Goal: Task Accomplishment & Management: Manage account settings

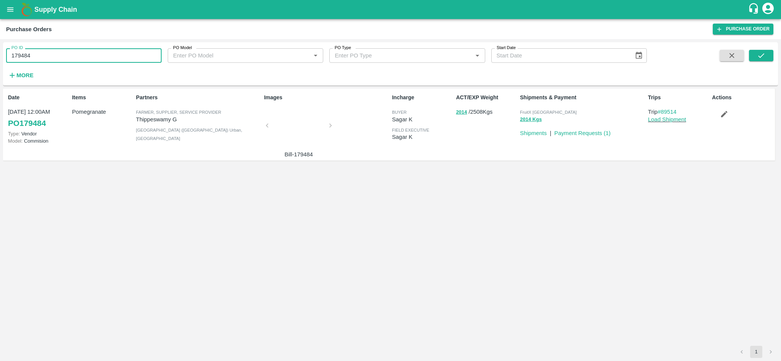
click at [74, 56] on input "179484" at bounding box center [83, 55] width 155 height 14
paste input "text"
type input "177902"
click at [766, 53] on button "submit" at bounding box center [761, 55] width 24 height 11
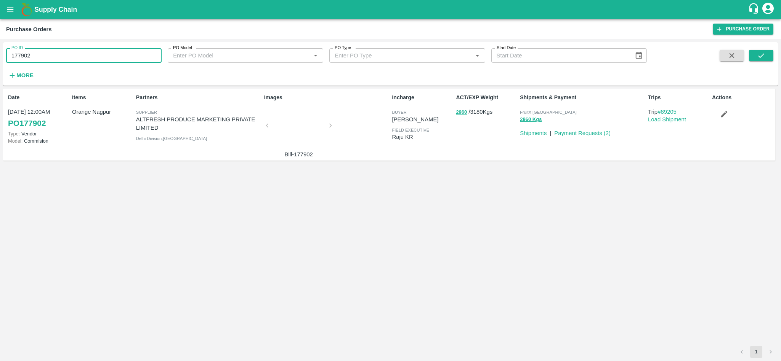
click at [74, 53] on input "177902" at bounding box center [83, 55] width 155 height 14
drag, startPoint x: 71, startPoint y: 110, endPoint x: 112, endPoint y: 112, distance: 41.2
click at [112, 112] on div "Items Orange Nagpur" at bounding box center [101, 125] width 64 height 68
copy p "Orange Nagpur"
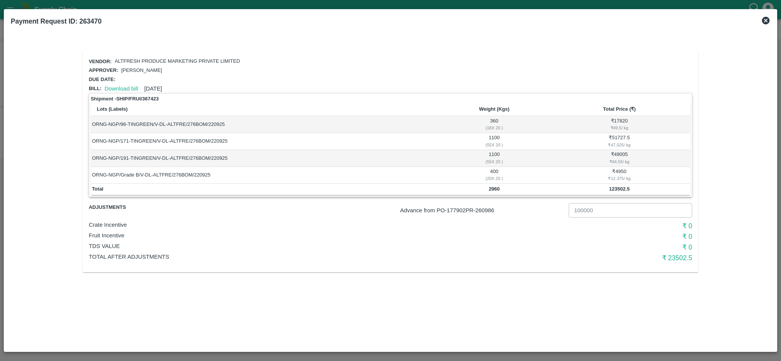
click at [617, 189] on b "123502.5" at bounding box center [619, 189] width 21 height 6
copy b "123502.5"
click at [495, 189] on b "2960" at bounding box center [493, 189] width 11 height 6
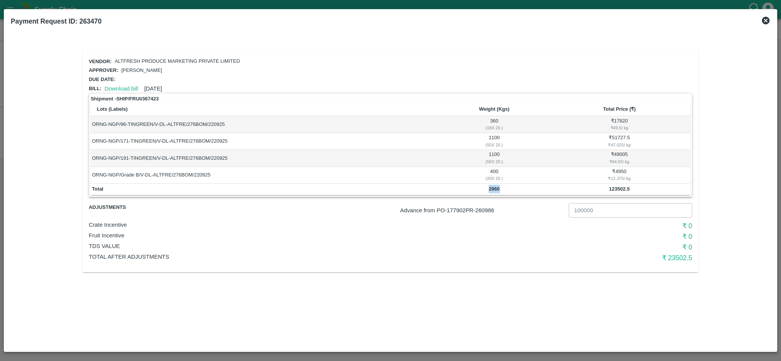
click at [495, 189] on b "2960" at bounding box center [493, 189] width 11 height 6
copy b "2960"
click at [764, 20] on icon at bounding box center [765, 21] width 8 height 8
click at [616, 189] on b "123502.5" at bounding box center [619, 189] width 21 height 6
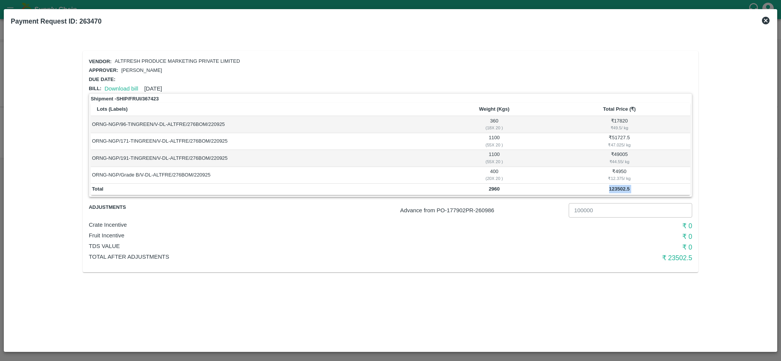
click at [616, 189] on b "123502.5" at bounding box center [619, 189] width 21 height 6
copy b "123502.5"
click at [497, 187] on b "2960" at bounding box center [493, 189] width 11 height 6
copy b "2960"
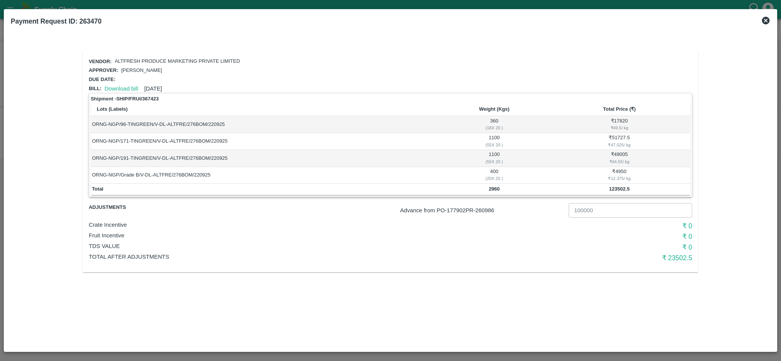
click at [620, 190] on b "123502.5" at bounding box center [619, 189] width 21 height 6
copy b "123502.5"
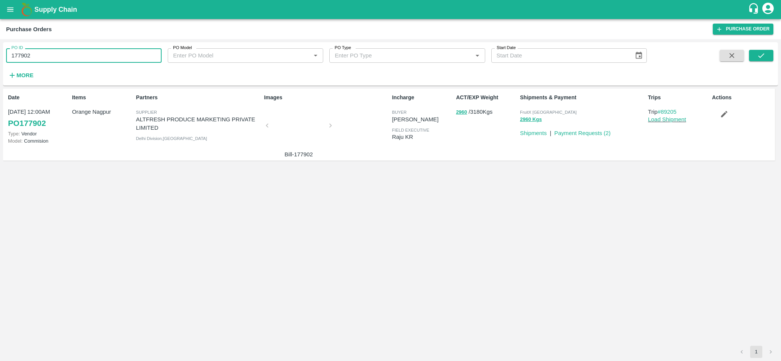
click at [80, 55] on input "177902" at bounding box center [83, 55] width 155 height 14
click at [71, 59] on input "177902" at bounding box center [83, 55] width 155 height 14
paste input "text"
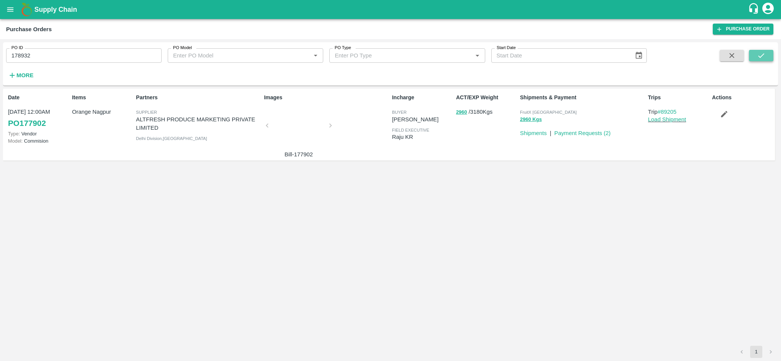
click at [763, 53] on icon "submit" at bounding box center [761, 55] width 8 height 8
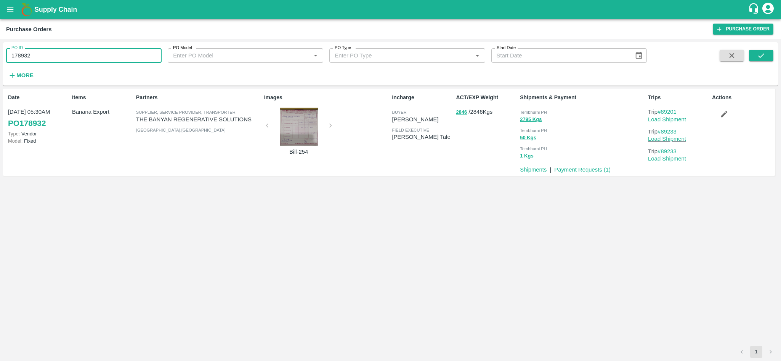
click at [50, 61] on input "178932" at bounding box center [83, 55] width 155 height 14
paste input "text"
click at [755, 58] on button "submit" at bounding box center [761, 55] width 24 height 11
click at [56, 56] on input "178954" at bounding box center [83, 55] width 155 height 14
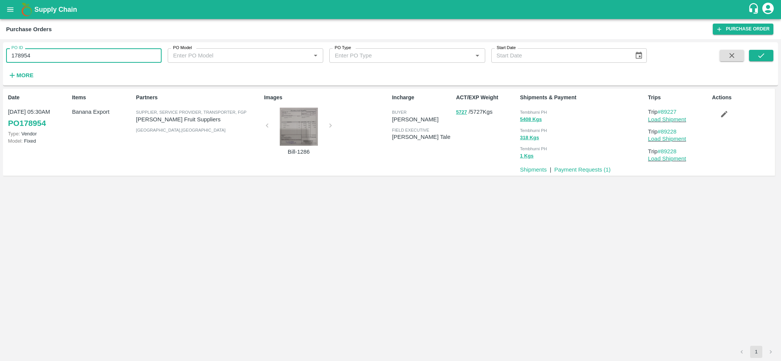
click at [56, 56] on input "178954" at bounding box center [83, 55] width 155 height 14
paste input "text"
click at [755, 55] on button "submit" at bounding box center [761, 55] width 24 height 11
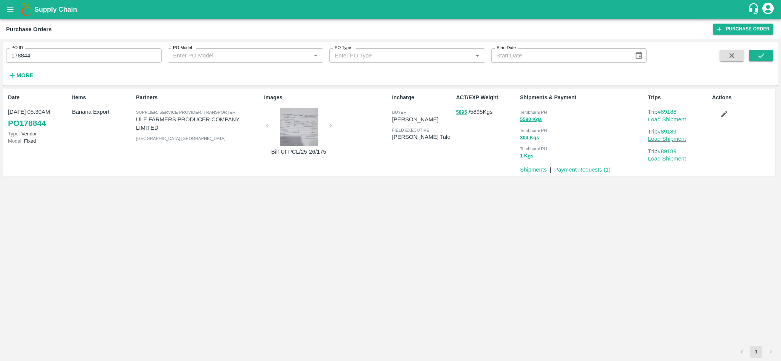
click at [82, 66] on div "PO ID 178844 PO ID PO Model PO Model   * PO Type PO Type   * Start Date Start D…" at bounding box center [323, 62] width 646 height 40
click at [69, 61] on input "178844" at bounding box center [83, 55] width 155 height 14
paste input "text"
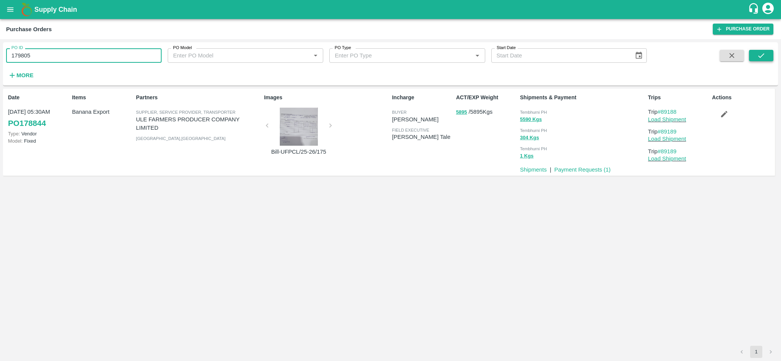
type input "179805"
click at [764, 56] on icon "submit" at bounding box center [761, 55] width 8 height 8
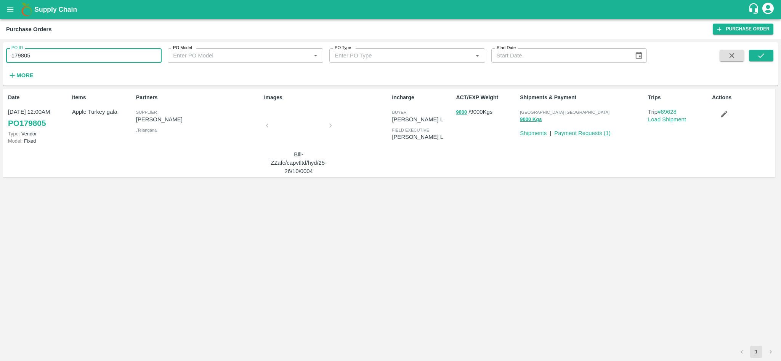
click at [61, 54] on input "179805" at bounding box center [83, 55] width 155 height 14
paste input "text"
click at [759, 56] on icon "submit" at bounding box center [761, 55] width 8 height 8
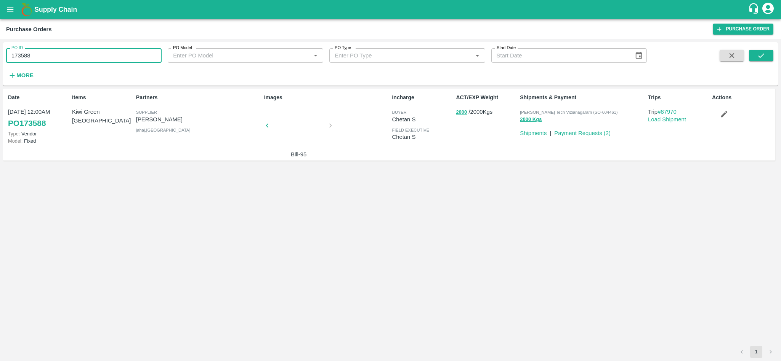
click at [82, 58] on input "173588" at bounding box center [83, 55] width 155 height 14
paste input "text"
click at [765, 51] on button "submit" at bounding box center [761, 55] width 24 height 11
click at [74, 55] on input "173573" at bounding box center [83, 55] width 155 height 14
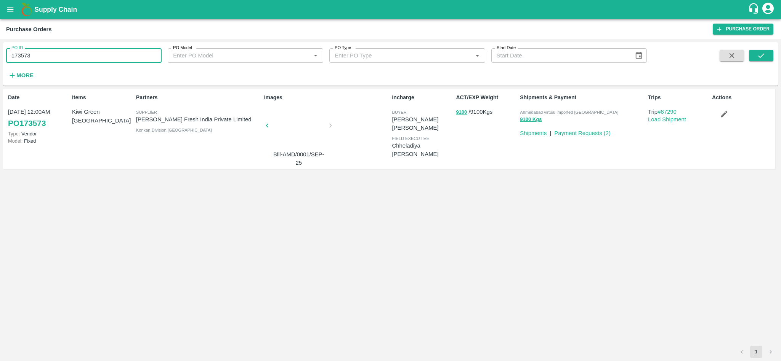
click at [74, 55] on input "173573" at bounding box center [83, 55] width 155 height 14
paste input "text"
click at [761, 52] on icon "submit" at bounding box center [761, 55] width 8 height 8
click at [90, 61] on input "175325" at bounding box center [83, 55] width 155 height 14
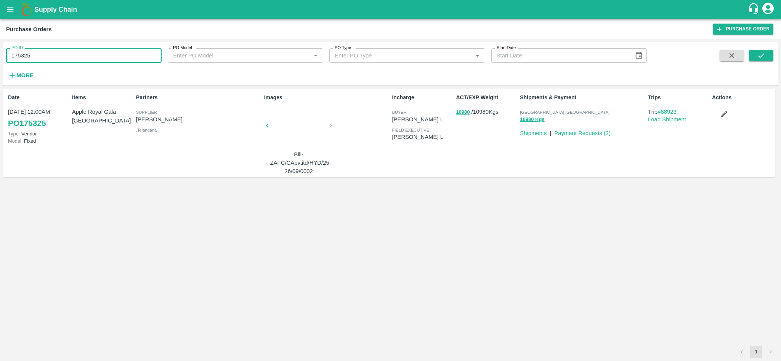
paste input "text"
click at [753, 51] on button "submit" at bounding box center [761, 55] width 24 height 11
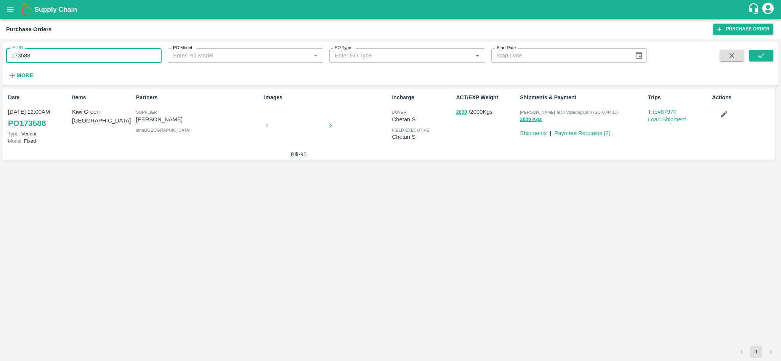
click at [75, 48] on input "173588" at bounding box center [83, 55] width 155 height 14
paste input "text"
click at [765, 60] on button "submit" at bounding box center [761, 55] width 24 height 11
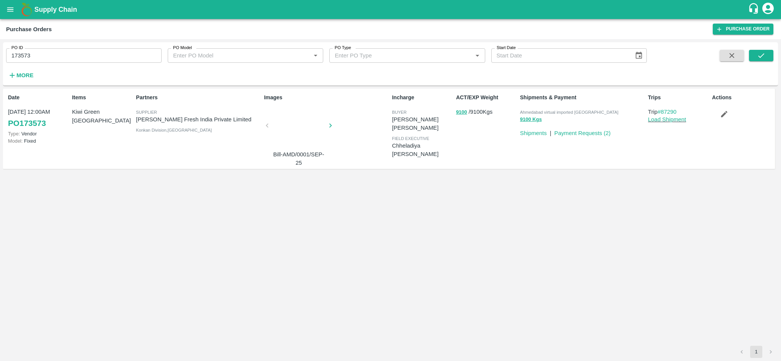
click at [546, 114] on span "Ahmedabad virtual imported [GEOGRAPHIC_DATA]" at bounding box center [569, 112] width 98 height 5
copy p "Ahmedabad virtual imported DC 9100 Kgs"
click at [69, 58] on input "173573" at bounding box center [83, 55] width 155 height 14
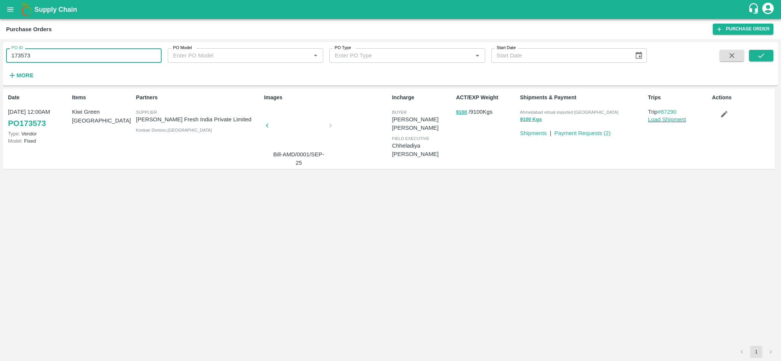
click at [69, 58] on input "173573" at bounding box center [83, 55] width 155 height 14
paste input "text"
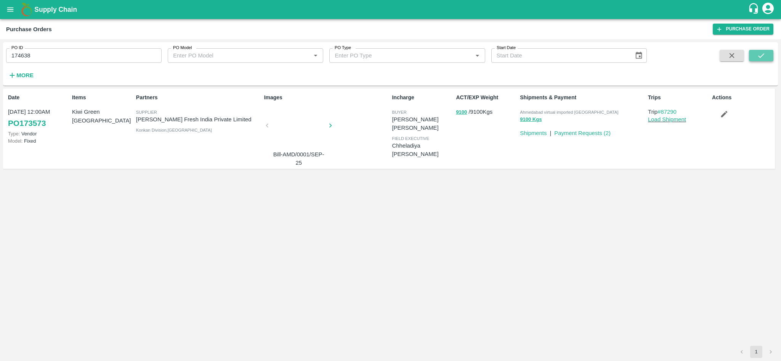
click at [761, 56] on icon "submit" at bounding box center [761, 55] width 8 height 8
click at [106, 47] on div "PO ID 174638 PO ID" at bounding box center [81, 52] width 162 height 21
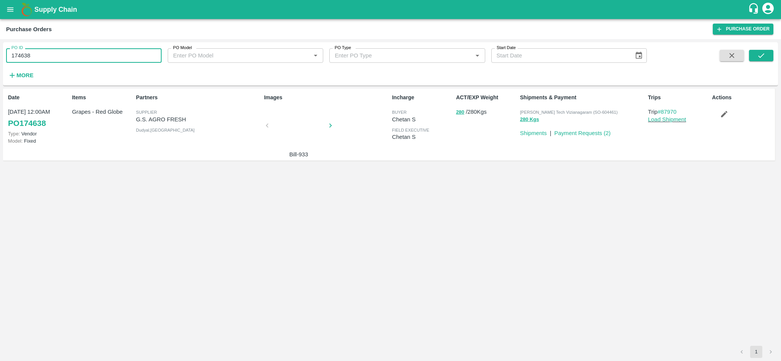
click at [106, 52] on input "174638" at bounding box center [83, 55] width 155 height 14
paste input "text"
click at [762, 58] on icon "submit" at bounding box center [761, 55] width 8 height 8
click at [75, 59] on input "174653" at bounding box center [83, 55] width 155 height 14
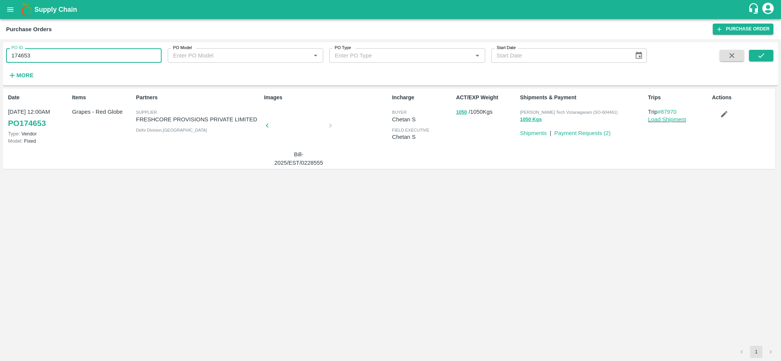
click at [75, 59] on input "174653" at bounding box center [83, 55] width 155 height 14
paste input "text"
click at [760, 55] on icon "submit" at bounding box center [761, 55] width 8 height 8
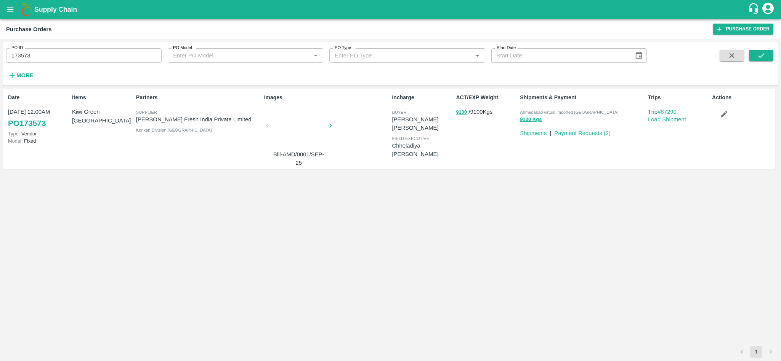
click at [539, 110] on span "Ahmedabad virtual imported [GEOGRAPHIC_DATA]" at bounding box center [569, 112] width 98 height 5
copy p "Ahmedabad virtual imported DC 9100 Kgs"
click at [94, 112] on p "Kiwi Green Chile" at bounding box center [102, 116] width 61 height 17
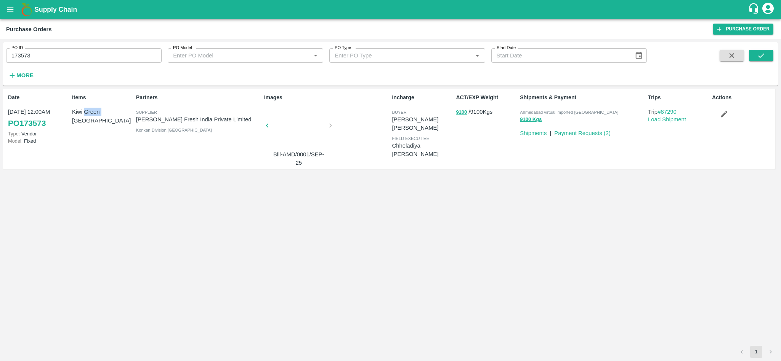
click at [94, 112] on p "Kiwi Green Chile" at bounding box center [102, 116] width 61 height 17
copy p "Kiwi Green Chile"
click at [539, 110] on span "Ahmedabad virtual imported [GEOGRAPHIC_DATA]" at bounding box center [569, 112] width 98 height 5
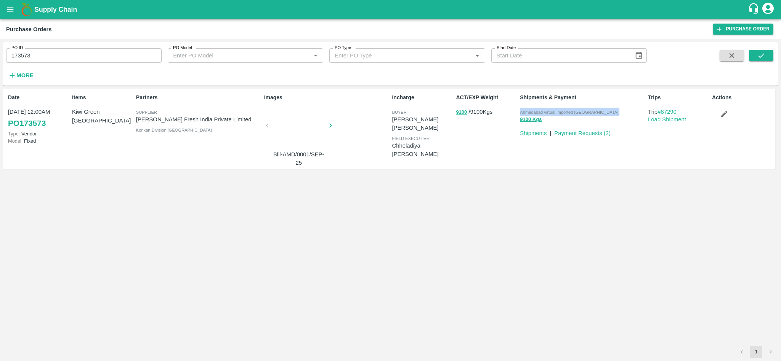
click at [539, 110] on span "Ahmedabad virtual imported [GEOGRAPHIC_DATA]" at bounding box center [569, 112] width 98 height 5
copy p "Ahmedabad virtual imported DC 9100 Kgs"
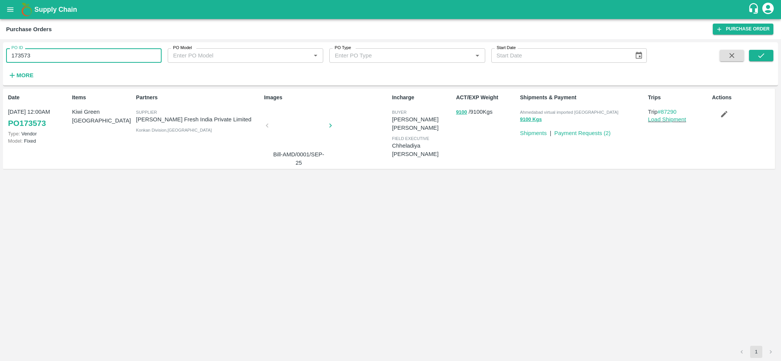
click at [97, 55] on input "173573" at bounding box center [83, 55] width 155 height 14
type input "173573"
paste input "text"
type input "173595"
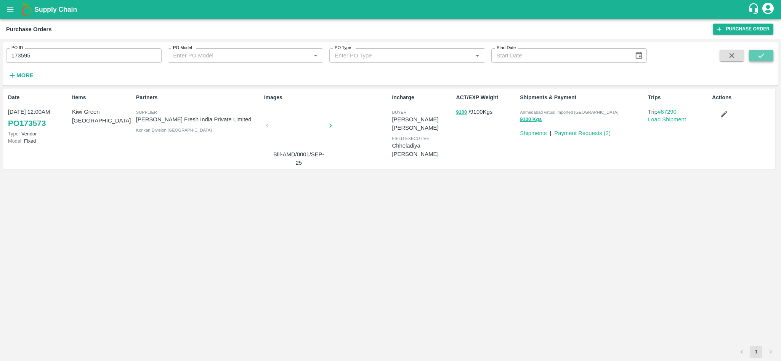
click at [771, 56] on button "submit" at bounding box center [761, 55] width 24 height 11
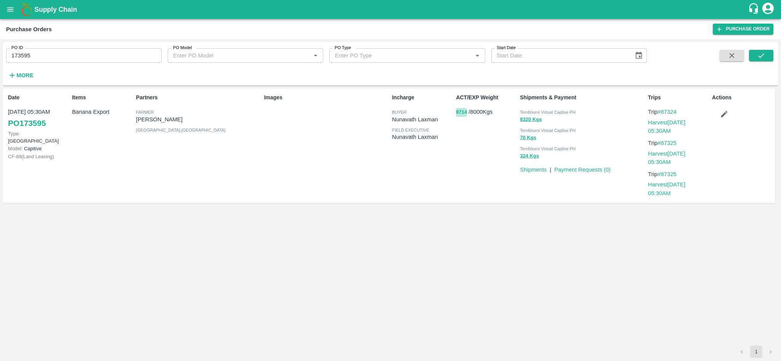
click at [462, 115] on button "8714" at bounding box center [461, 112] width 11 height 9
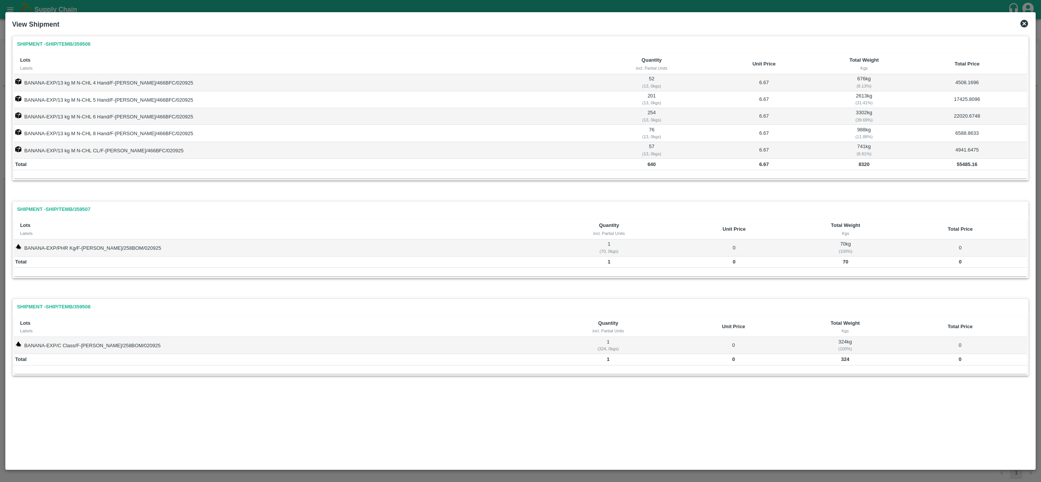
click at [780, 100] on td "17425.8096" at bounding box center [967, 99] width 120 height 17
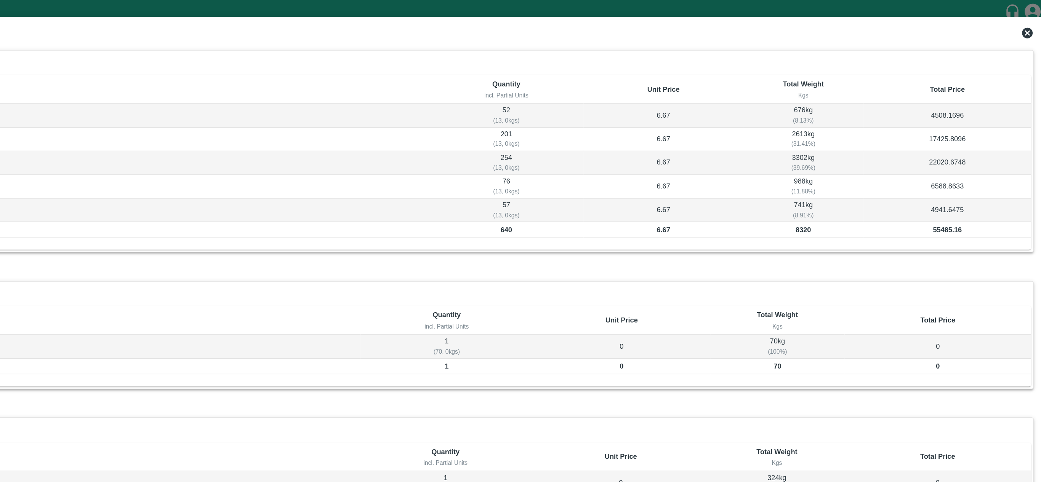
click at [780, 167] on b "55485.16" at bounding box center [966, 165] width 21 height 6
copy b "55485.16"
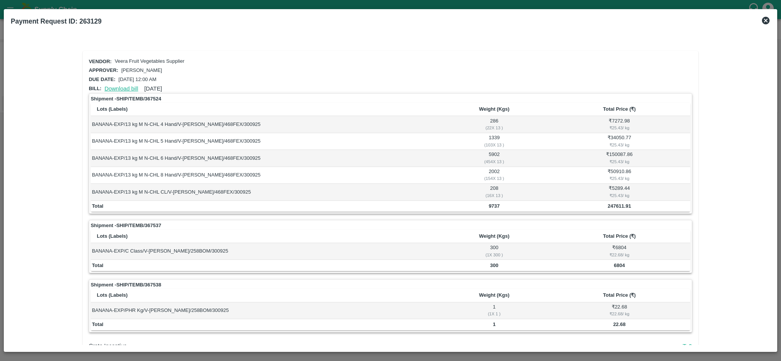
click at [130, 86] on link "Download bill" at bounding box center [121, 89] width 34 height 6
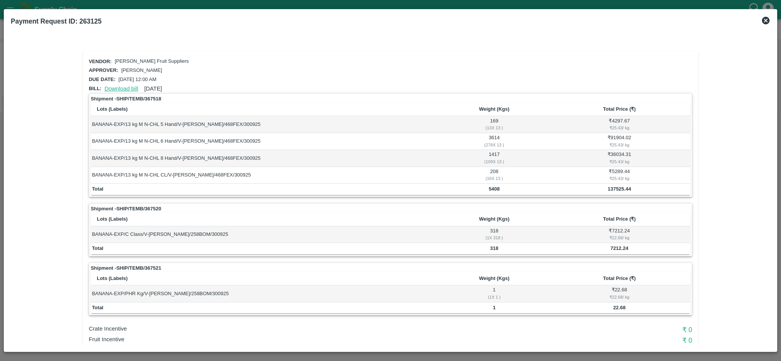
click at [123, 88] on link "Download bill" at bounding box center [121, 89] width 34 height 6
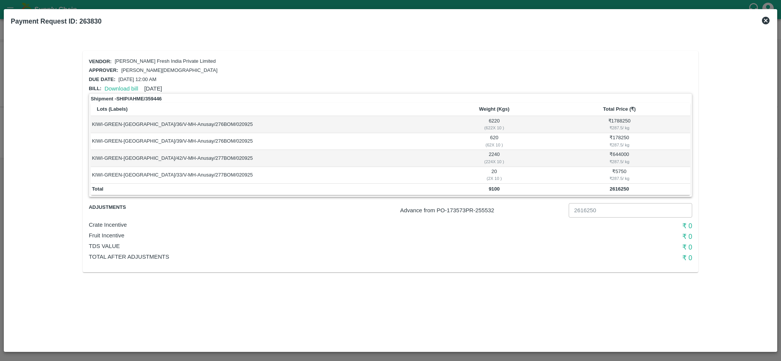
click at [491, 188] on b "9100" at bounding box center [493, 189] width 11 height 6
copy b "9100"
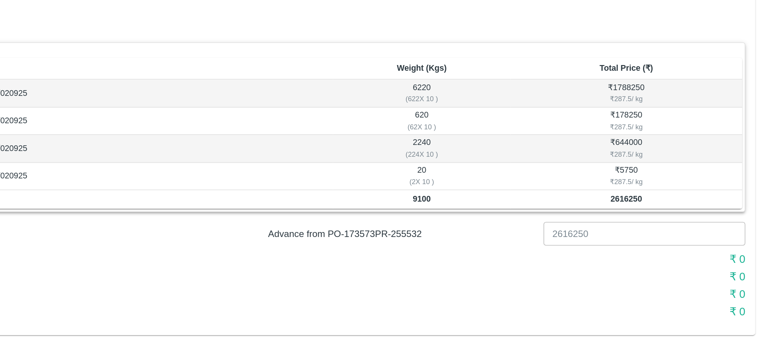
click at [617, 179] on div "₹ 287.5 / kg" at bounding box center [618, 178] width 139 height 7
copy div "287.5"
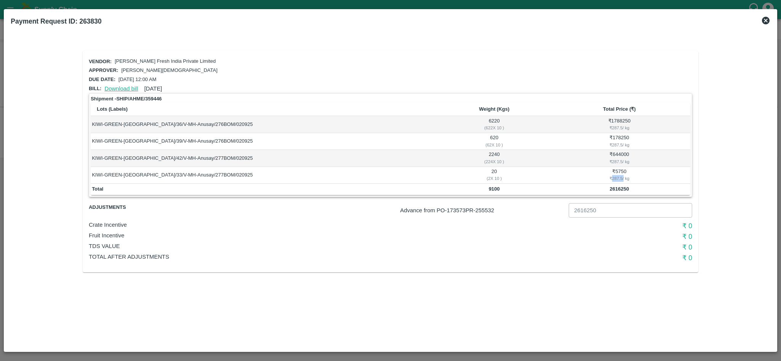
click at [115, 87] on link "Download bill" at bounding box center [121, 89] width 34 height 6
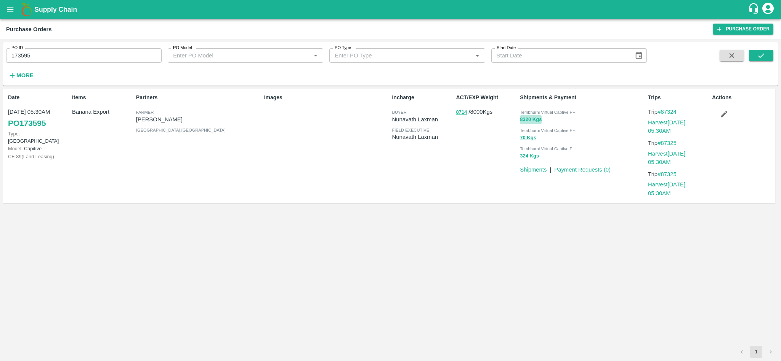
click at [525, 122] on button "8320 Kgs" at bounding box center [531, 119] width 22 height 9
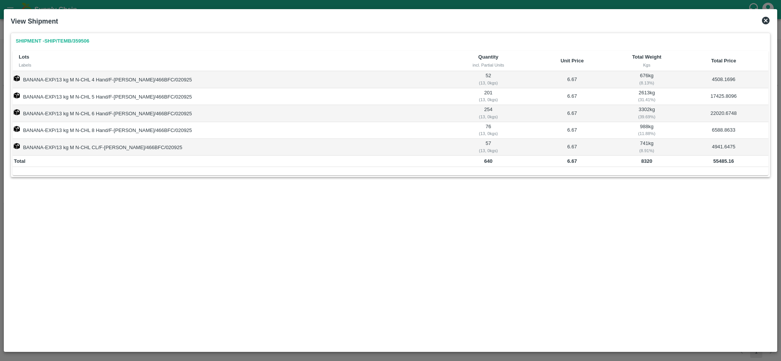
click at [761, 22] on icon at bounding box center [765, 20] width 9 height 9
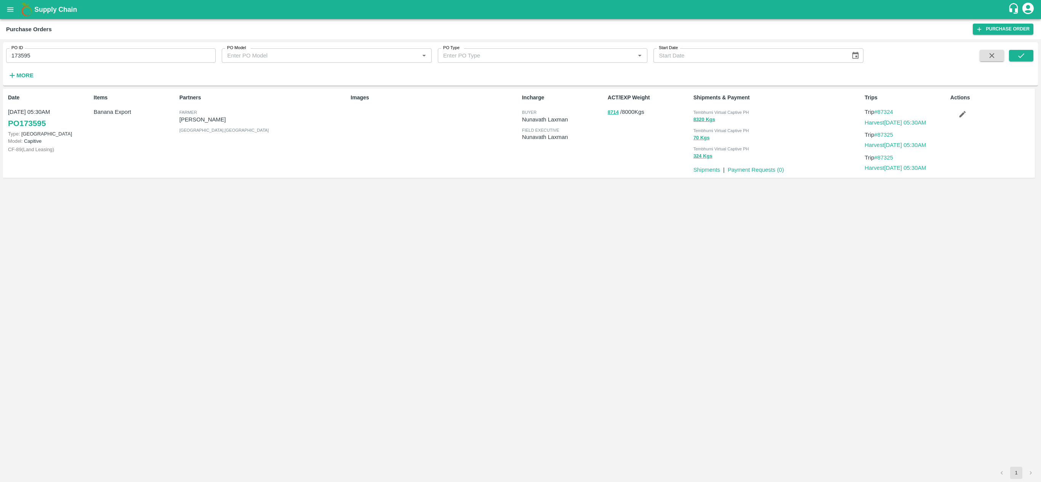
click at [224, 117] on p "[PERSON_NAME]" at bounding box center [263, 119] width 168 height 8
copy p "Sharada Ramesh Shinde"
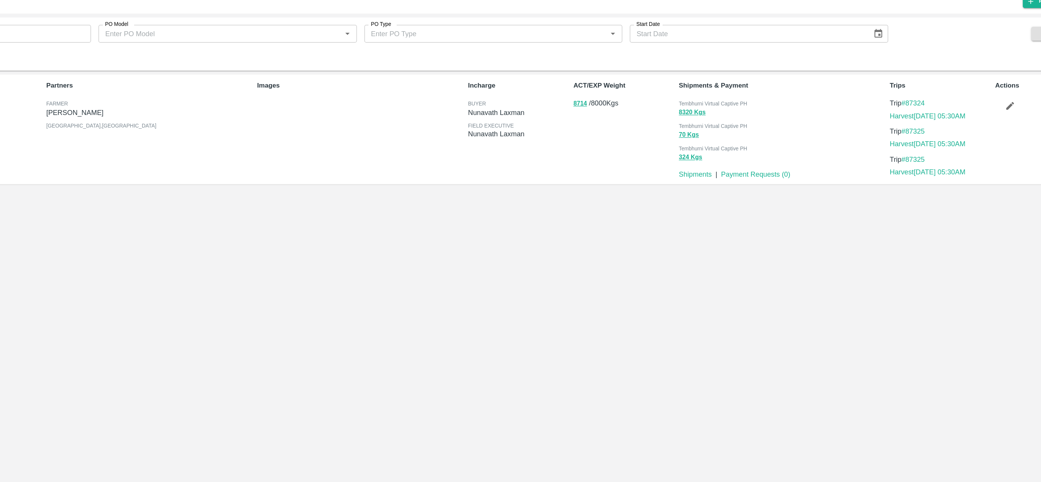
click at [611, 120] on div "ACT/EXP Weight 8714 / 8000 Kgs" at bounding box center [648, 133] width 86 height 85
click at [609, 120] on div "ACT/EXP Weight 8714 / 8000 Kgs" at bounding box center [648, 133] width 86 height 85
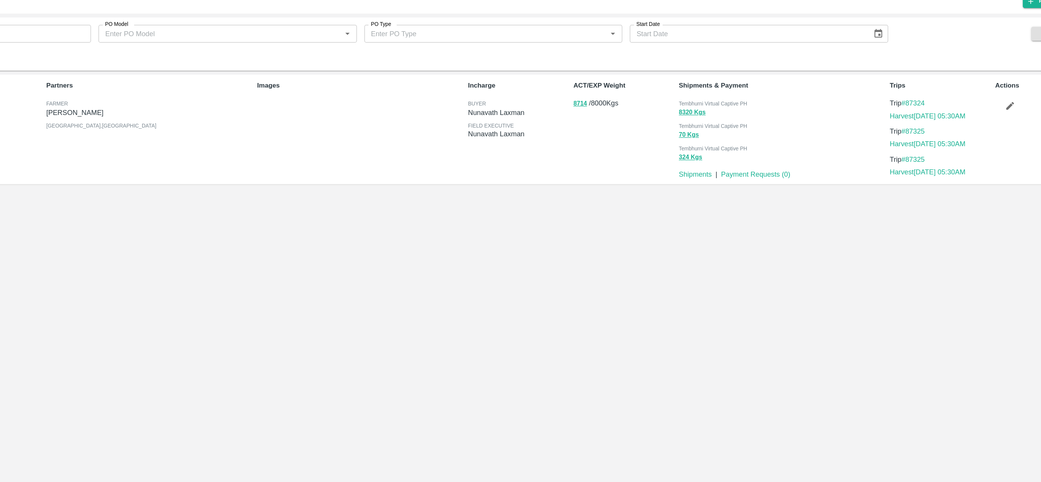
click at [609, 120] on div "ACT/EXP Weight 8714 / 8000 Kgs" at bounding box center [648, 133] width 86 height 85
click at [600, 120] on p "Nunavath Laxman" at bounding box center [563, 119] width 83 height 8
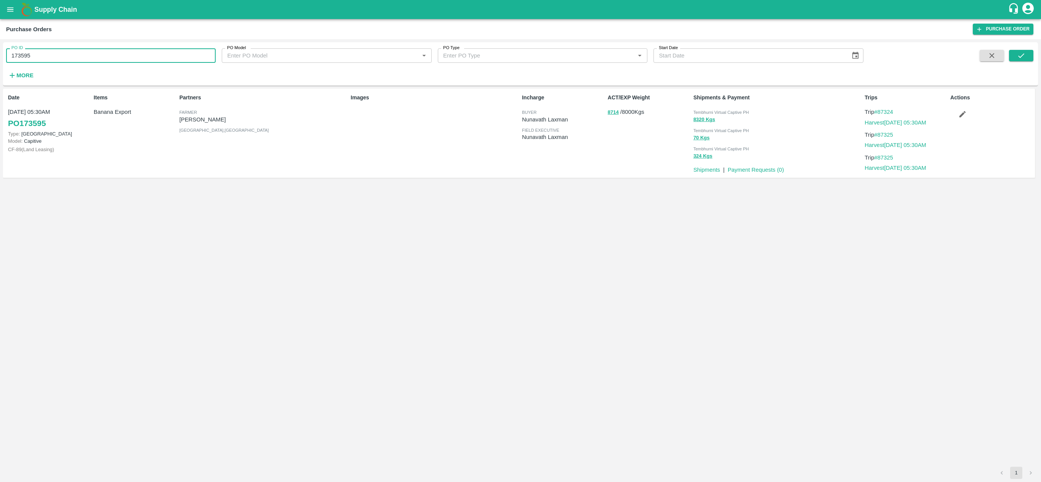
click at [101, 56] on input "173595" at bounding box center [111, 55] width 210 height 14
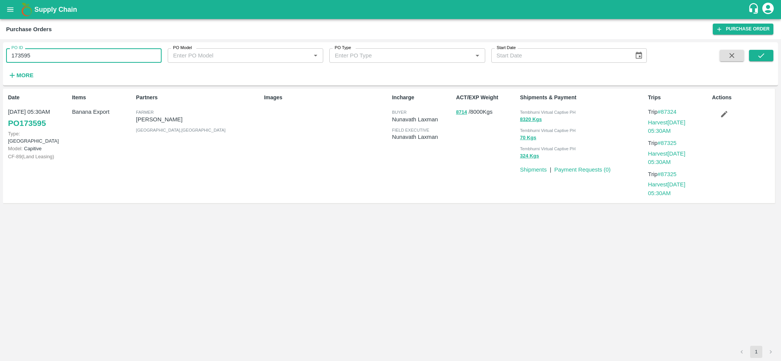
click at [113, 59] on input "173595" at bounding box center [83, 55] width 155 height 14
click at [72, 59] on input "173595" at bounding box center [83, 55] width 155 height 14
paste input "text"
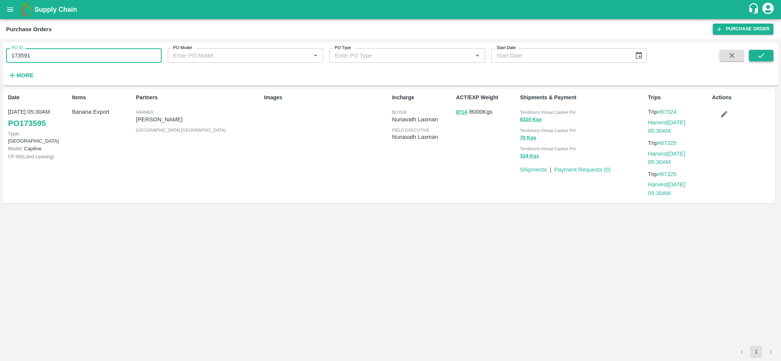
type input "173591"
click at [763, 51] on button "submit" at bounding box center [761, 55] width 24 height 11
drag, startPoint x: 458, startPoint y: 114, endPoint x: 414, endPoint y: 174, distance: 74.9
click at [414, 174] on div "Incharge buyer Nunavath Laxman field executive Nunavath Laxman" at bounding box center [421, 146] width 64 height 111
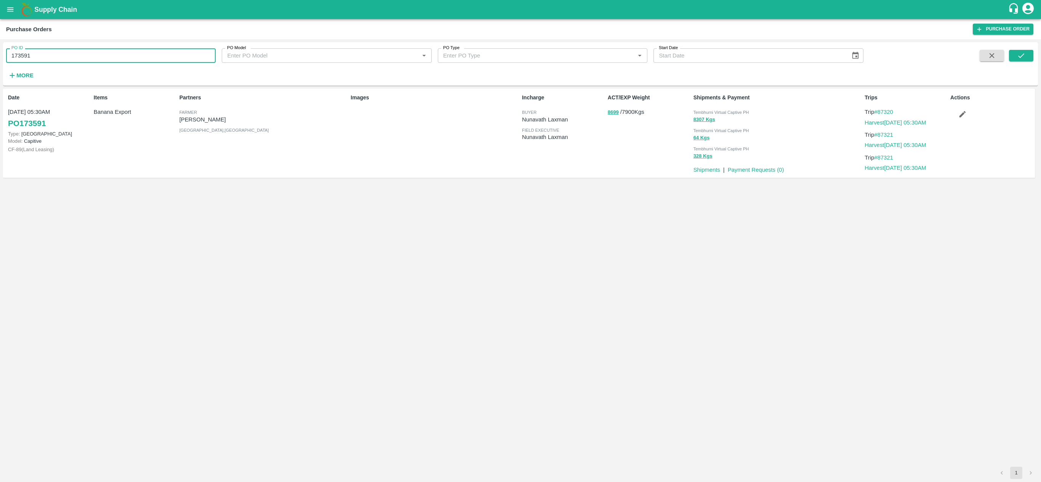
click at [41, 58] on input "173591" at bounding box center [111, 55] width 210 height 14
click at [91, 58] on input "173591" at bounding box center [111, 55] width 210 height 14
paste input "text"
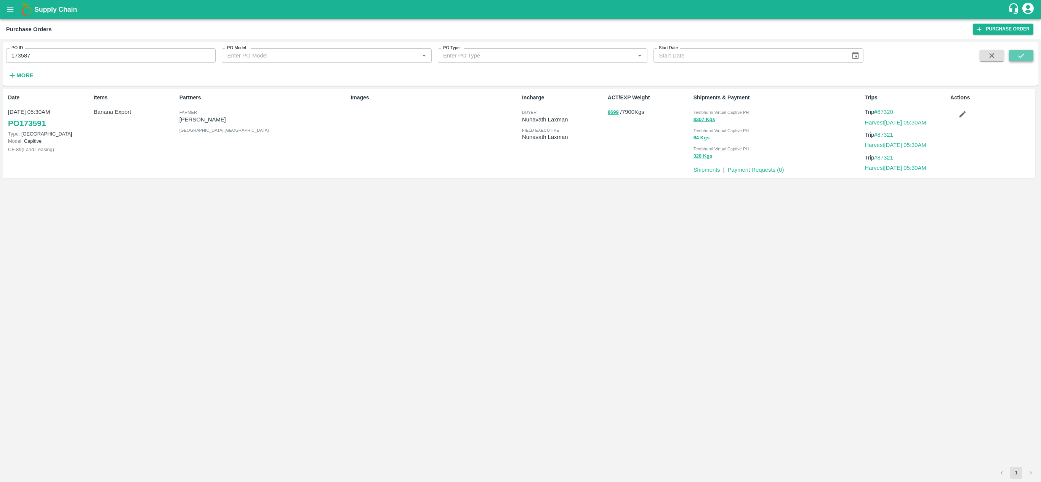
click at [780, 59] on icon "submit" at bounding box center [1021, 55] width 8 height 8
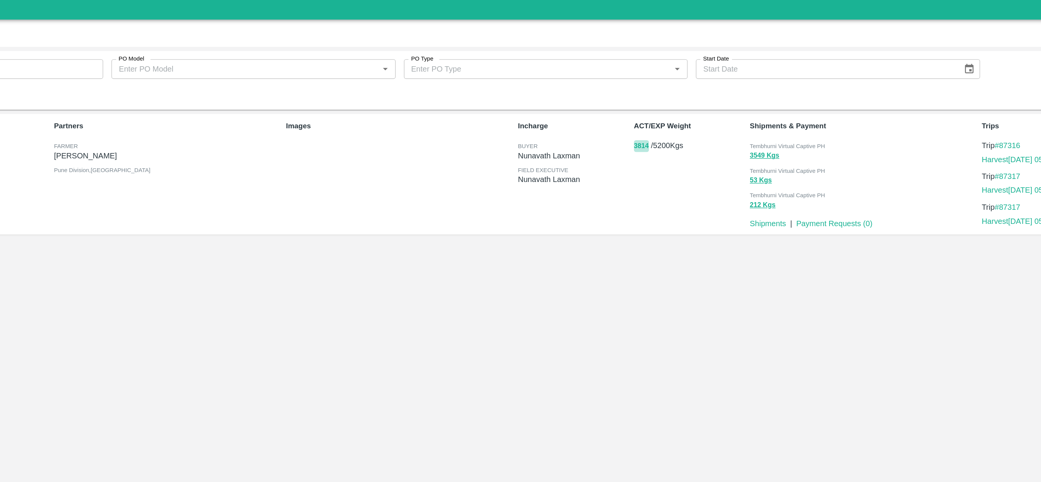
click at [615, 114] on button "3814" at bounding box center [613, 112] width 11 height 9
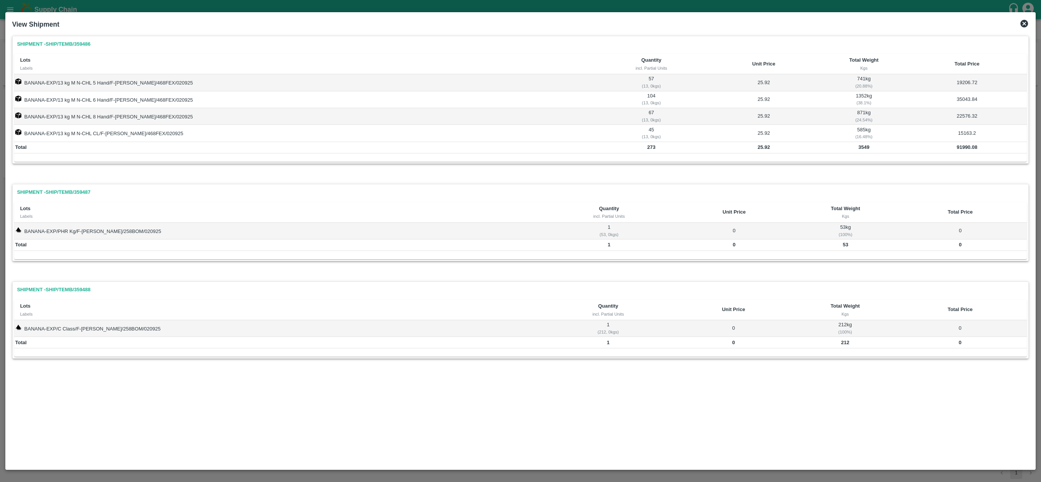
click at [780, 24] on icon at bounding box center [1024, 24] width 8 height 8
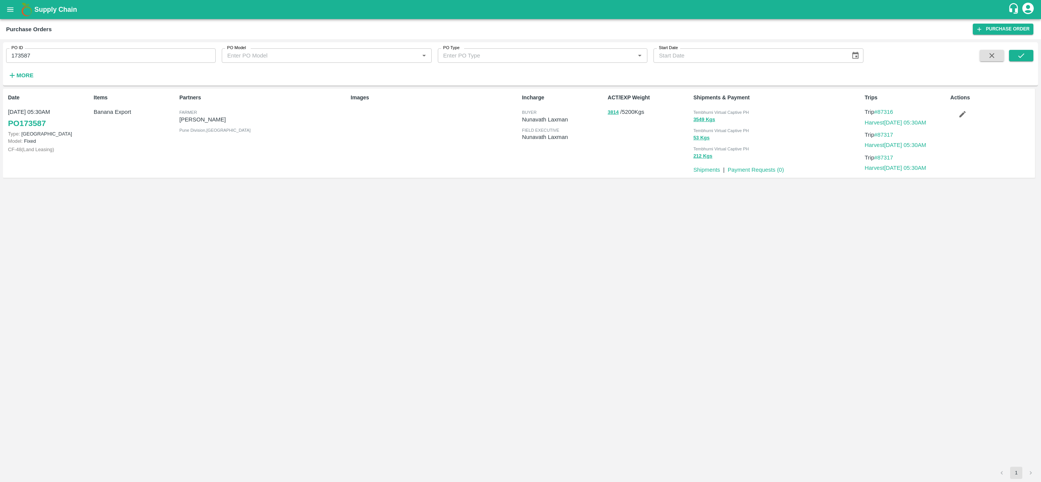
click at [135, 63] on div "PO ID 173587 PO ID PO Model PO Model   * PO Type PO Type   * Start Date Start D…" at bounding box center [431, 62] width 863 height 40
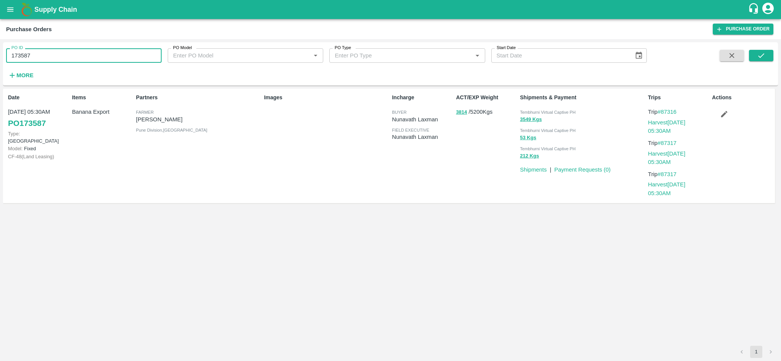
click at [90, 53] on input "173587" at bounding box center [83, 55] width 155 height 14
paste input "text"
type input "175858"
click at [764, 61] on button "submit" at bounding box center [761, 55] width 24 height 11
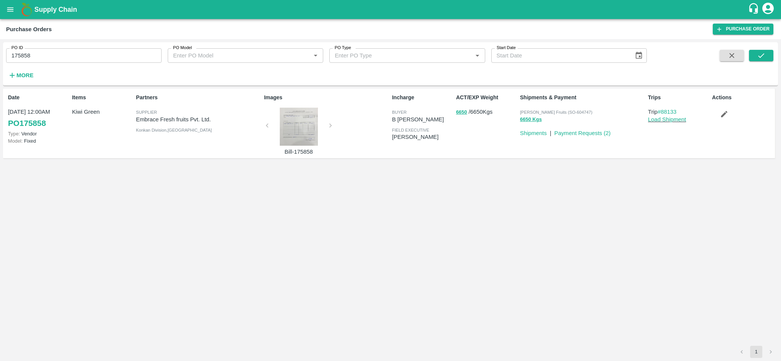
click at [156, 120] on p "Embrace Fresh fruits Pvt. Ltd." at bounding box center [198, 119] width 125 height 8
copy p "Embrace Fresh fruits Pvt. Ltd."
click at [46, 51] on input "175858" at bounding box center [83, 55] width 155 height 14
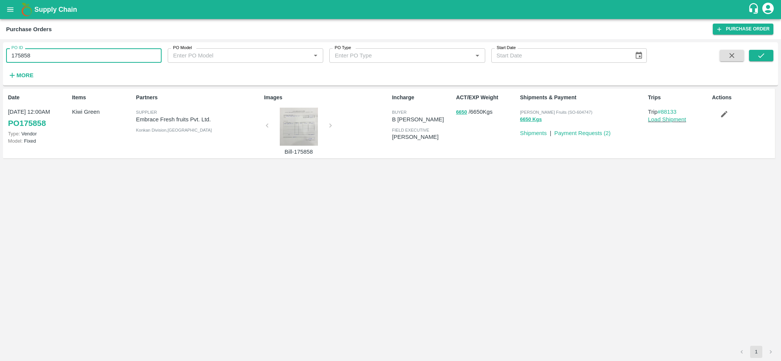
click at [46, 51] on input "175858" at bounding box center [83, 55] width 155 height 14
click at [582, 134] on link "Payment Requests ( 2 )" at bounding box center [582, 133] width 56 height 6
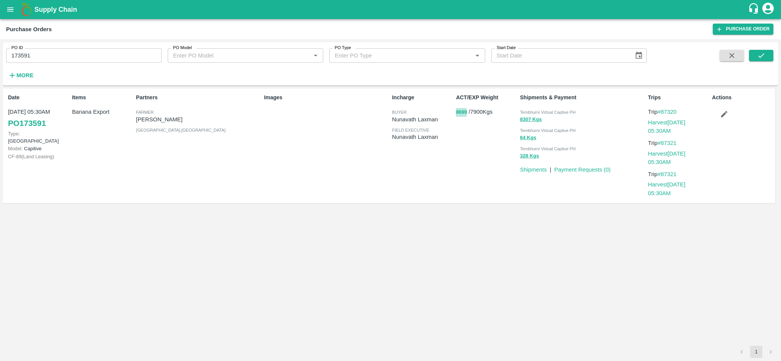
click at [461, 113] on button "8699" at bounding box center [461, 112] width 11 height 9
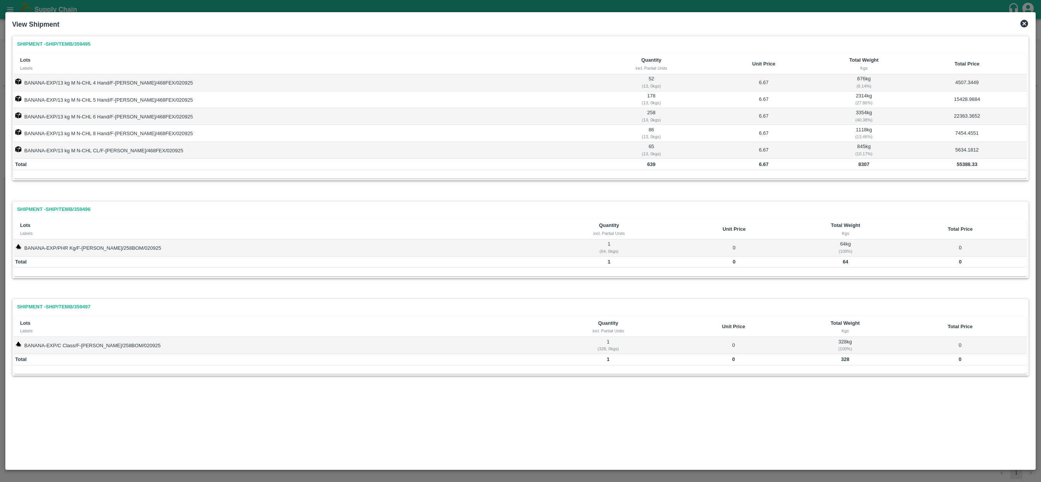
click at [780, 73] on th "Total Price" at bounding box center [967, 64] width 120 height 21
click at [780, 163] on td "55388.33" at bounding box center [967, 164] width 120 height 11
copy b "55388.33"
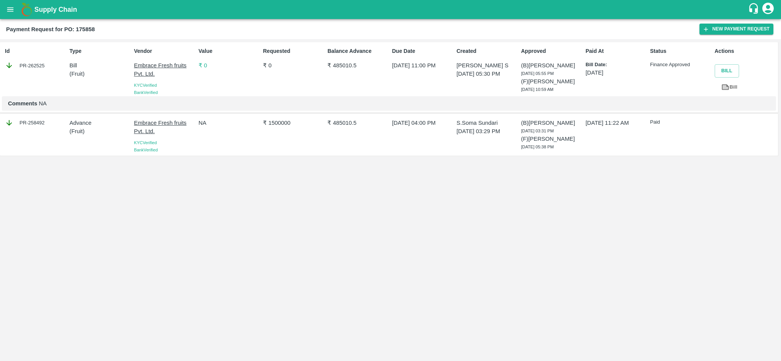
click at [414, 110] on div "Comments NA" at bounding box center [389, 103] width 774 height 14
click at [37, 123] on div "PR-258492" at bounding box center [35, 123] width 61 height 8
copy div "258492"
click at [35, 64] on div "PR-262525" at bounding box center [35, 65] width 61 height 8
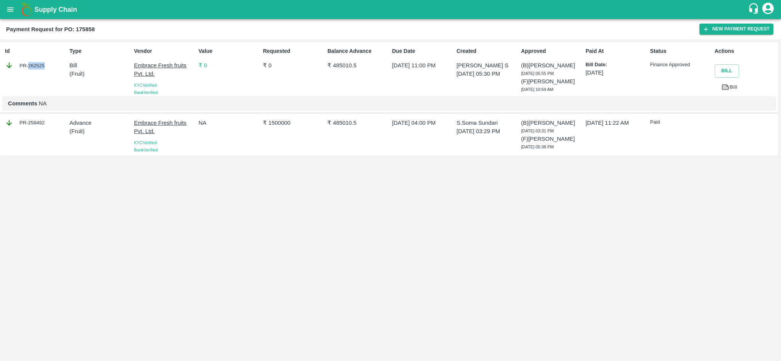
click at [35, 64] on div "PR-262525" at bounding box center [35, 65] width 61 height 8
copy div "262525"
click at [14, 11] on icon "open drawer" at bounding box center [10, 9] width 8 height 8
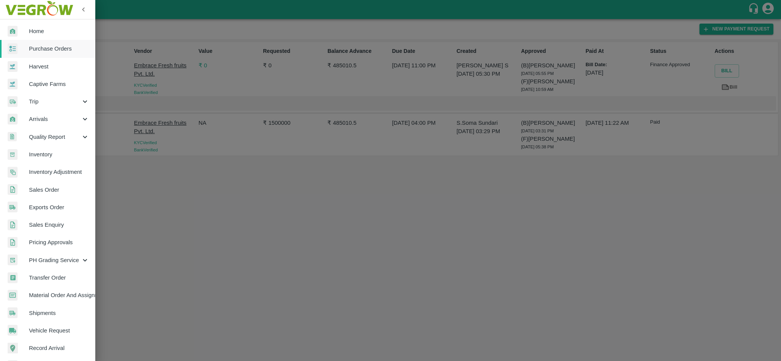
click at [37, 50] on span "Purchase Orders" at bounding box center [59, 49] width 60 height 8
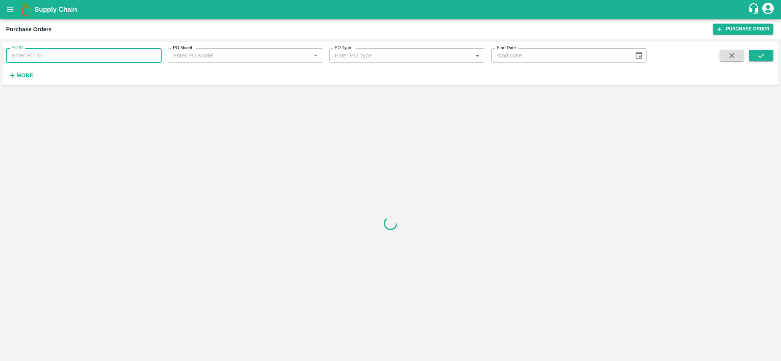
click at [101, 58] on input "PO ID" at bounding box center [83, 55] width 155 height 14
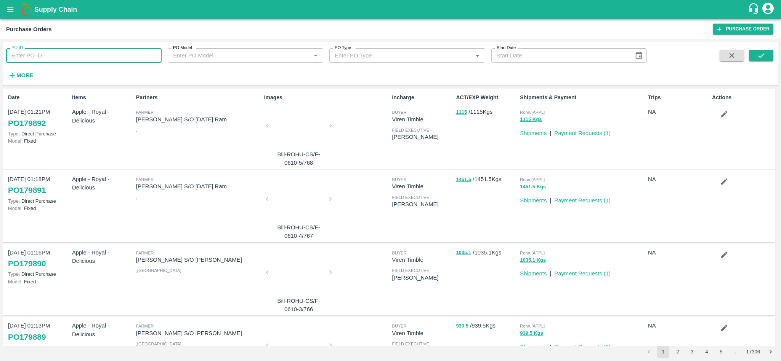
paste input "173591"
type input "173591"
click at [760, 60] on button "submit" at bounding box center [761, 55] width 24 height 11
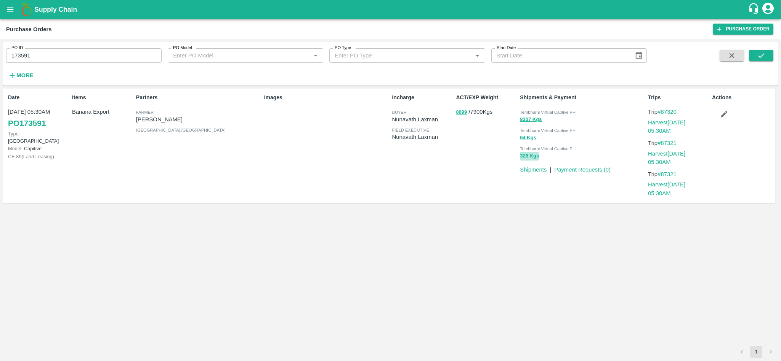
click at [528, 154] on button "328 Kgs" at bounding box center [529, 156] width 19 height 9
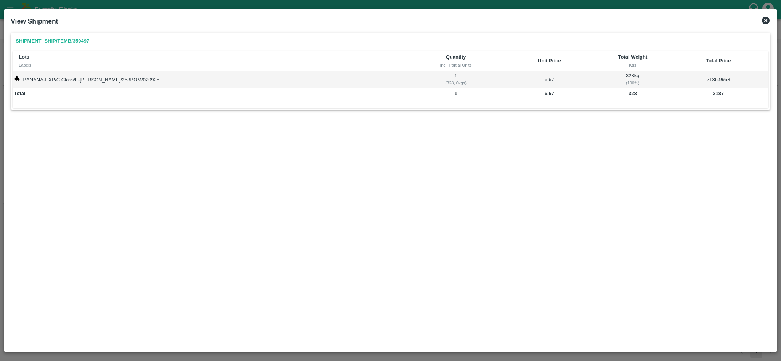
click at [765, 22] on icon at bounding box center [765, 21] width 8 height 8
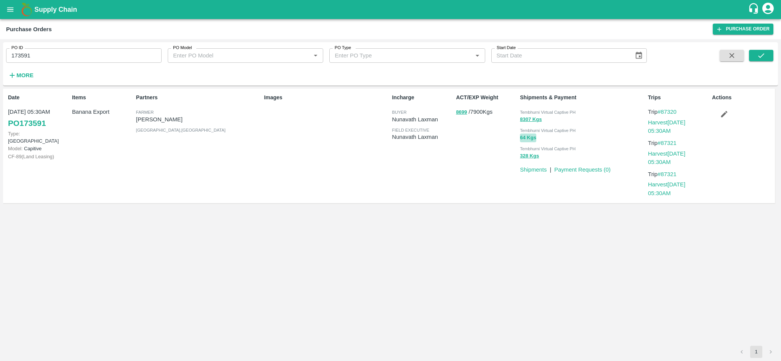
click at [528, 137] on button "64 Kgs" at bounding box center [528, 138] width 16 height 9
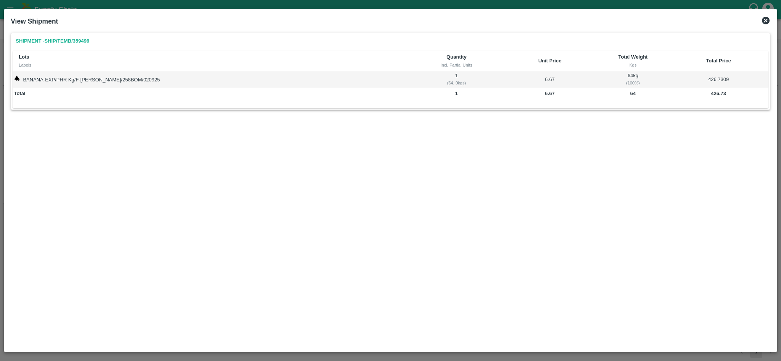
click at [766, 21] on icon at bounding box center [765, 20] width 9 height 9
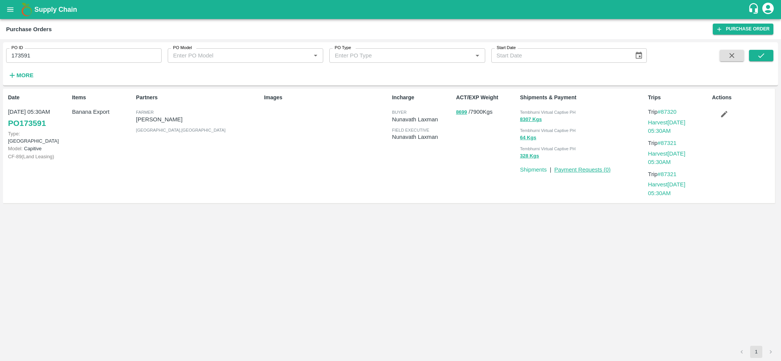
click at [582, 170] on link "Payment Requests ( 0 )" at bounding box center [582, 170] width 56 height 6
click at [530, 170] on link "Shipments" at bounding box center [533, 170] width 27 height 6
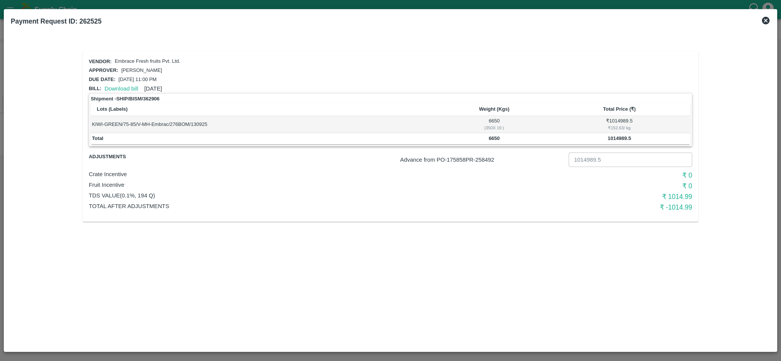
click at [486, 162] on p "Advance from PO- 175858 PR- 258492" at bounding box center [482, 160] width 165 height 8
copy p "258492"
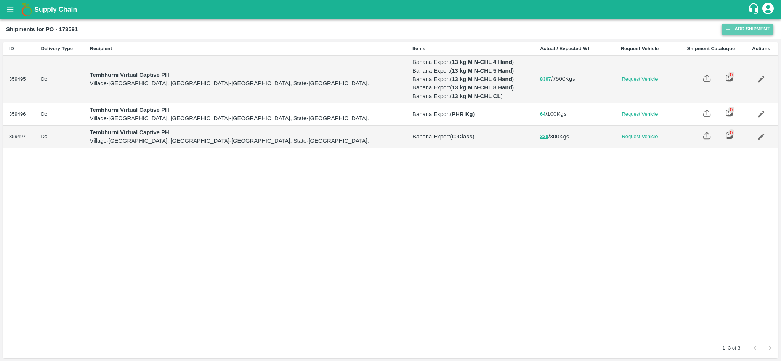
click at [739, 29] on link "Add Shipment" at bounding box center [747, 29] width 52 height 11
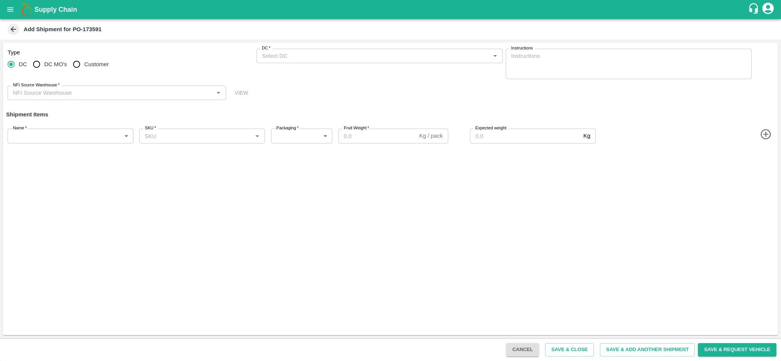
click at [60, 97] on input "NFI Source Warehouse   *" at bounding box center [110, 93] width 201 height 10
click at [109, 93] on input "NFI Source Warehouse   *" at bounding box center [110, 93] width 201 height 10
click at [16, 30] on icon at bounding box center [13, 29] width 8 height 8
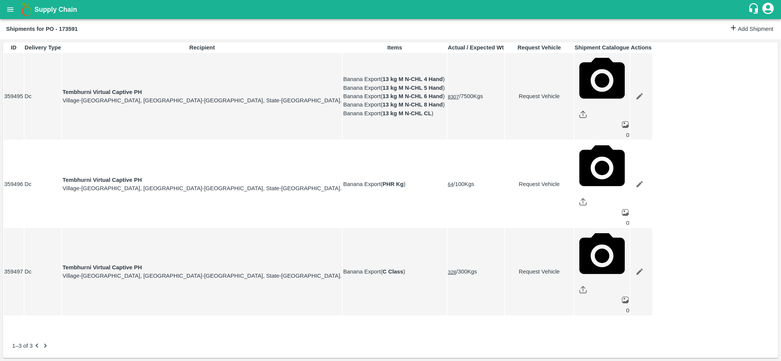
click at [459, 94] on button "8307" at bounding box center [453, 97] width 11 height 6
click at [748, 29] on link "Add Shipment" at bounding box center [751, 29] width 44 height 11
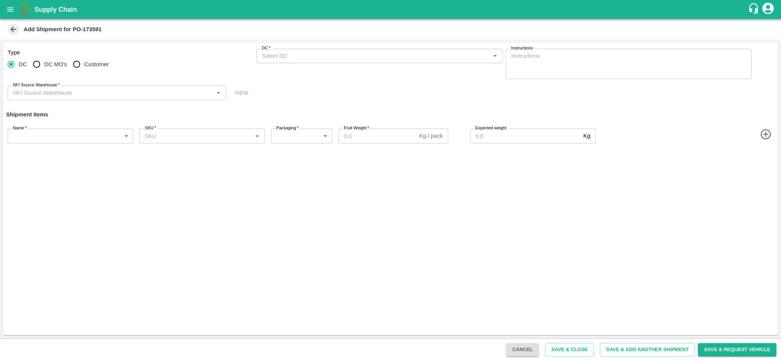
click at [50, 92] on input "NFI Source Warehouse   *" at bounding box center [110, 93] width 201 height 10
click at [317, 105] on div "Type DC DC MO's Customer DC   * DC   * Instructions x Instructions NFI Source W…" at bounding box center [390, 75] width 774 height 64
click at [11, 27] on icon at bounding box center [13, 29] width 8 height 8
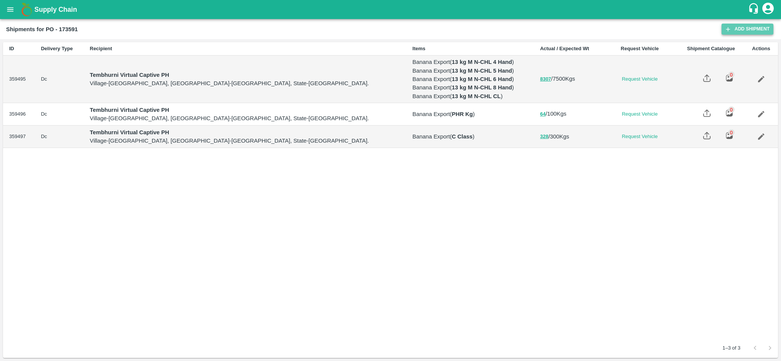
click at [736, 30] on link "Add Shipment" at bounding box center [747, 29] width 52 height 11
click at [67, 29] on b "Shipments for PO - 173591" at bounding box center [42, 29] width 72 height 6
copy b "173591"
click at [8, 5] on icon "open drawer" at bounding box center [10, 9] width 8 height 8
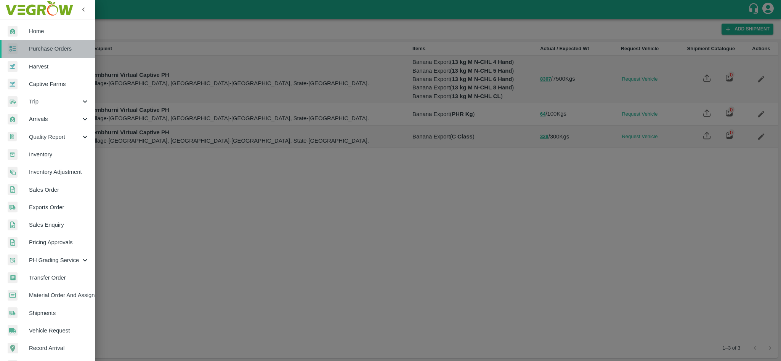
click at [42, 53] on span "Purchase Orders" at bounding box center [59, 49] width 60 height 8
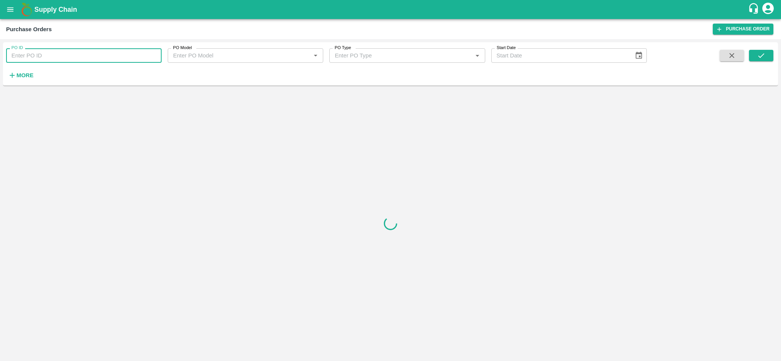
click at [59, 60] on input "PO ID" at bounding box center [83, 55] width 155 height 14
paste input "173591"
type input "173591"
click at [758, 56] on icon "submit" at bounding box center [761, 55] width 6 height 5
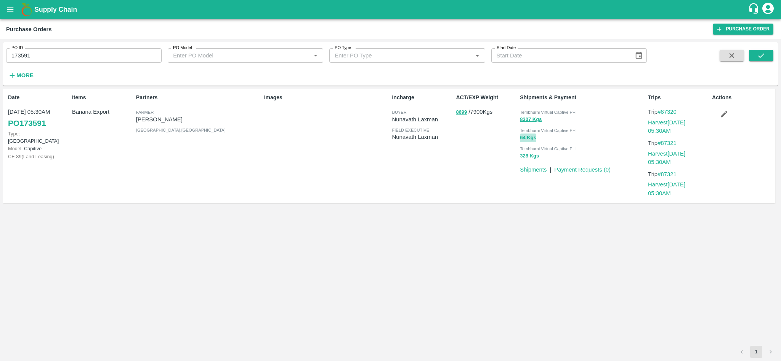
click at [528, 138] on button "64 Kgs" at bounding box center [528, 138] width 16 height 9
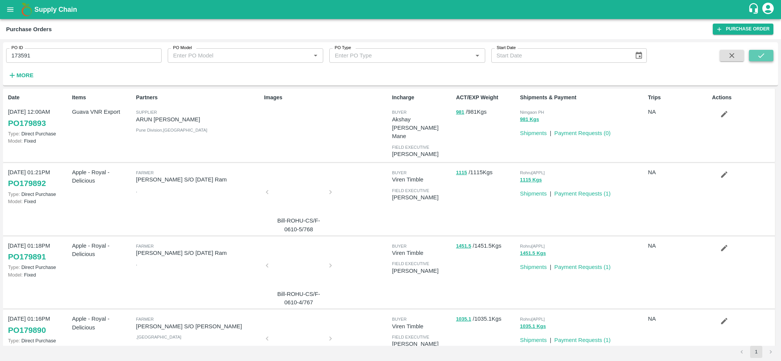
click at [759, 53] on icon "submit" at bounding box center [761, 55] width 8 height 8
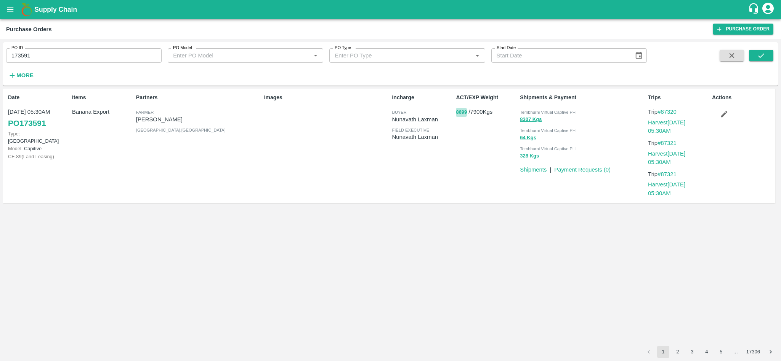
click at [464, 110] on button "8699" at bounding box center [461, 112] width 11 height 9
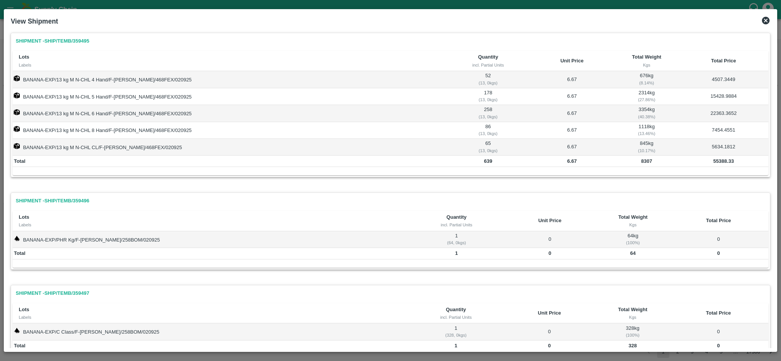
scroll to position [35, 0]
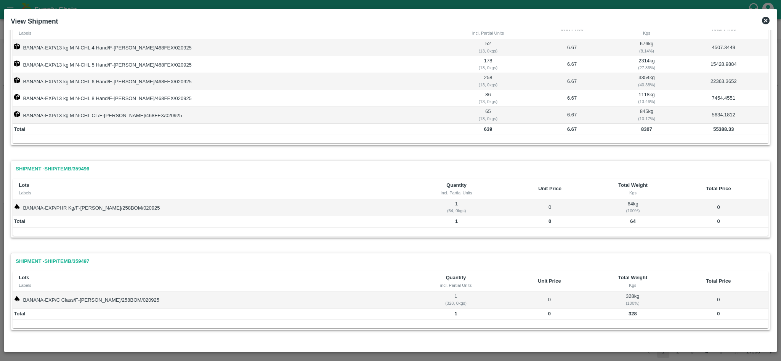
click at [765, 20] on icon at bounding box center [765, 20] width 9 height 9
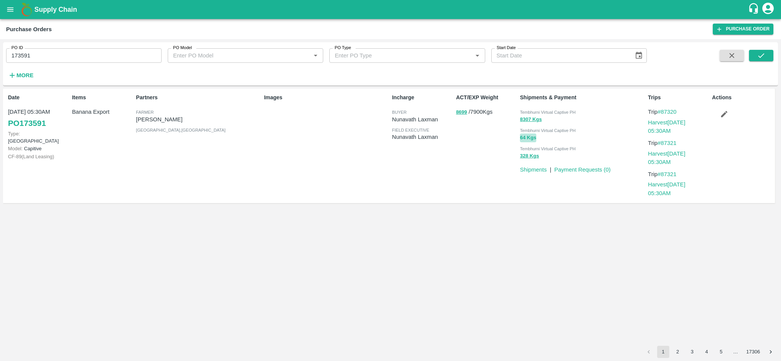
click at [521, 134] on button "64 Kgs" at bounding box center [528, 138] width 16 height 9
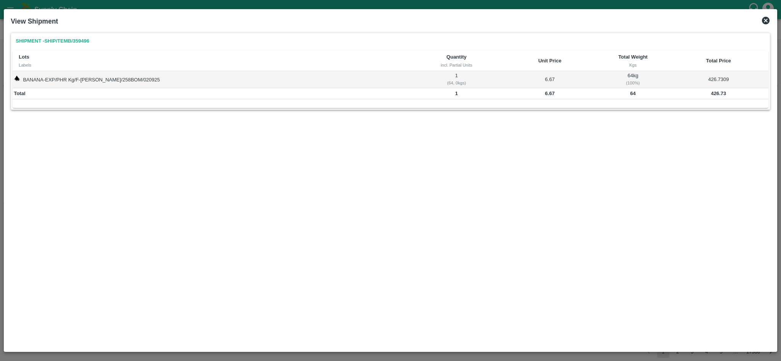
click at [766, 19] on icon at bounding box center [765, 21] width 8 height 8
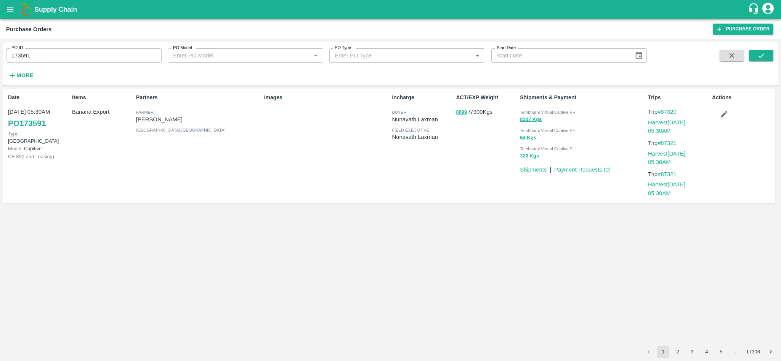
click at [574, 167] on link "Payment Requests ( 0 )" at bounding box center [582, 170] width 56 height 6
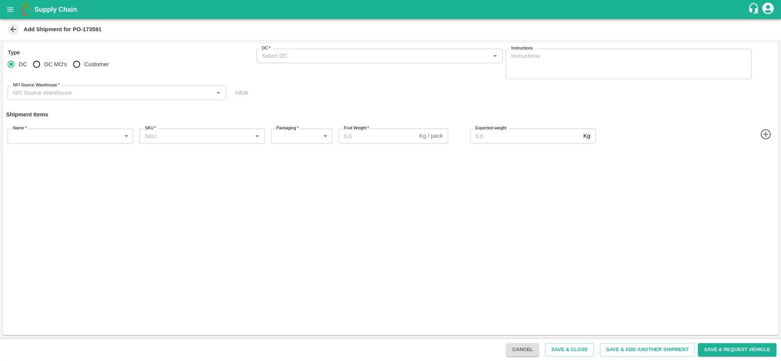
click at [16, 32] on icon at bounding box center [13, 29] width 8 height 8
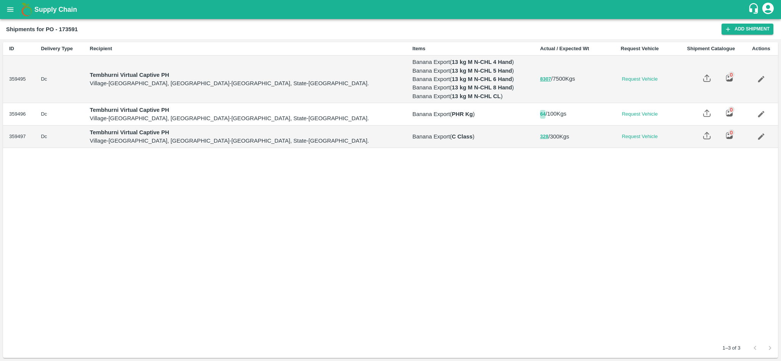
click at [540, 116] on button "64" at bounding box center [542, 114] width 5 height 9
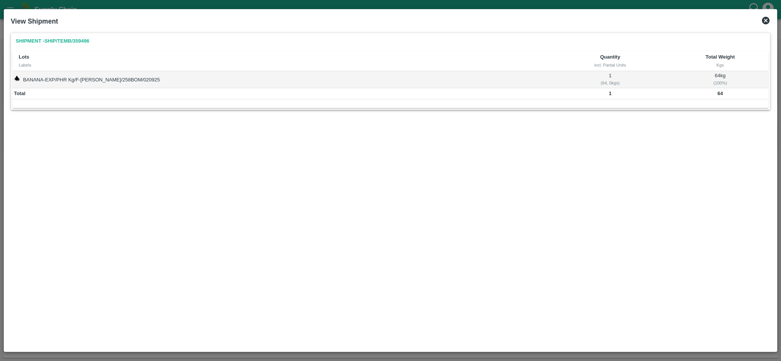
click at [764, 20] on icon at bounding box center [765, 21] width 8 height 8
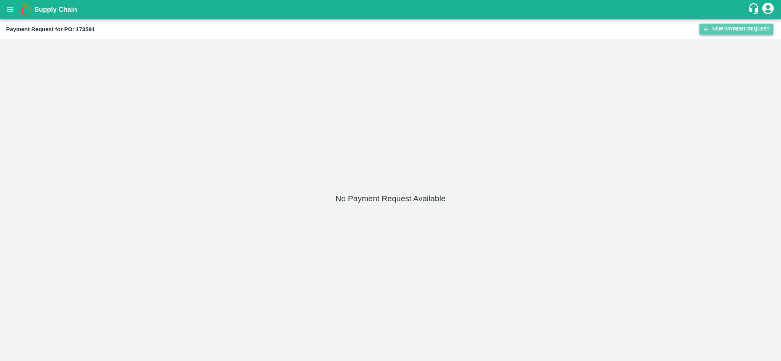
click at [737, 27] on button "New Payment Request" at bounding box center [736, 29] width 74 height 11
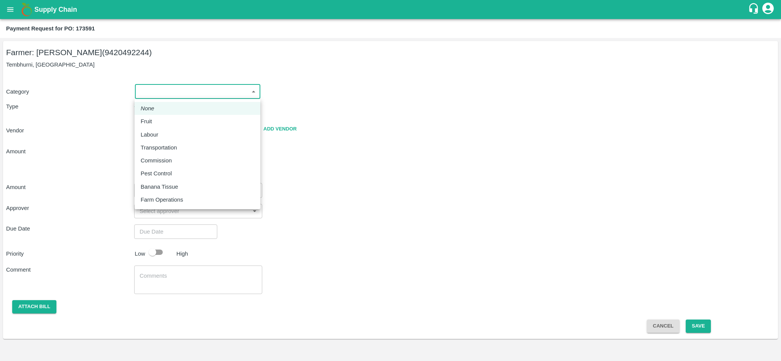
click at [240, 91] on body "Supply Chain Payment Request for PO: 173591 Farmer: [PERSON_NAME] (9420492244) …" at bounding box center [390, 180] width 781 height 361
click at [206, 127] on li "Fruit" at bounding box center [197, 121] width 126 height 13
type input "1"
radio input "true"
type input "[PERSON_NAME] - 9420492244([PERSON_NAME])"
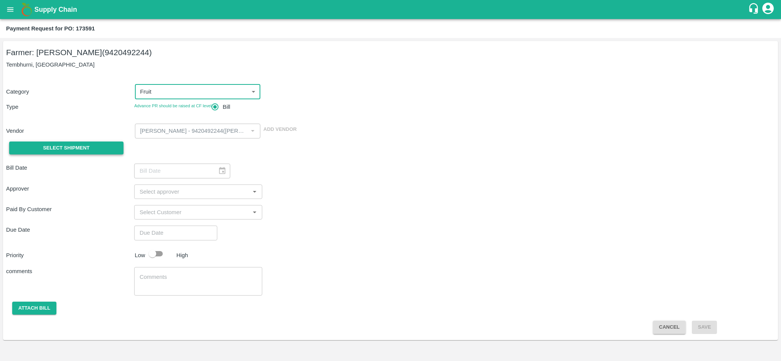
click at [111, 142] on button "Select Shipment" at bounding box center [66, 148] width 114 height 13
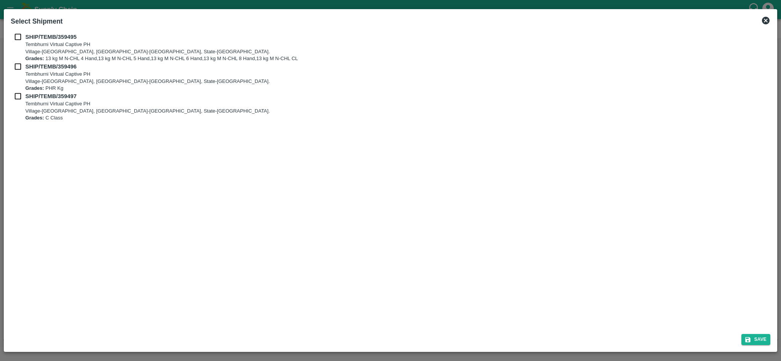
click at [55, 45] on p "Tembhurni Virtual Captive PH" at bounding box center [162, 44] width 272 height 7
click at [17, 34] on input "checkbox" at bounding box center [18, 37] width 14 height 8
checkbox input "true"
click at [17, 66] on input "checkbox" at bounding box center [18, 66] width 14 height 8
checkbox input "true"
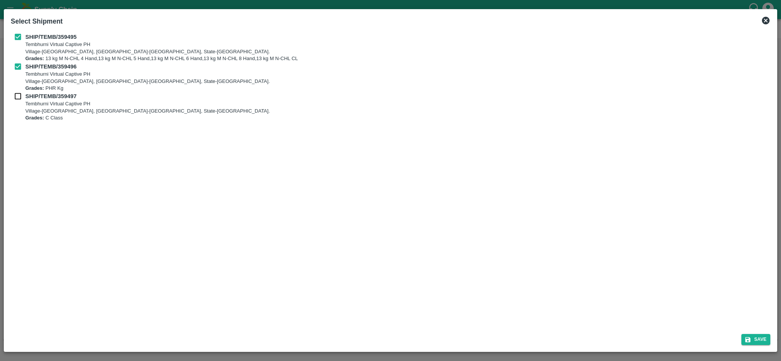
click at [16, 91] on div "SHIP/TEMB/359496 Tembhurni Virtual Captive [GEOGRAPHIC_DATA]-[GEOGRAPHIC_DATA],…" at bounding box center [390, 77] width 759 height 30
click at [16, 94] on input "checkbox" at bounding box center [18, 96] width 14 height 8
checkbox input "true"
click at [752, 335] on button "Save" at bounding box center [755, 339] width 29 height 11
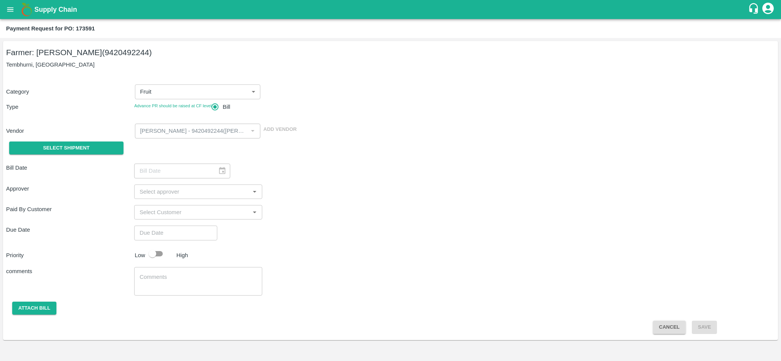
type input "[DATE]"
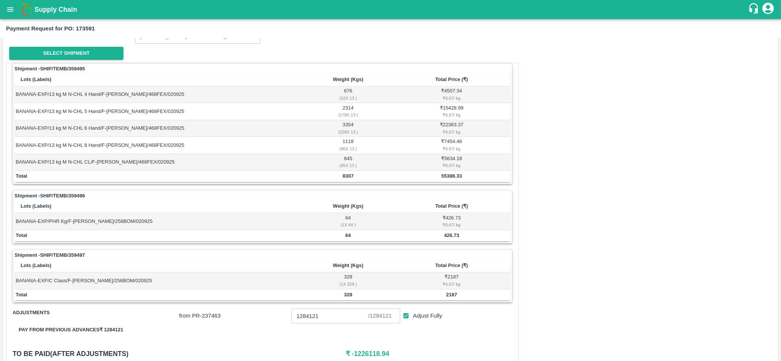
scroll to position [94, 0]
click at [449, 182] on td "55388.33" at bounding box center [451, 177] width 117 height 11
copy b "55388.33"
click at [450, 239] on b "426.73" at bounding box center [451, 237] width 15 height 6
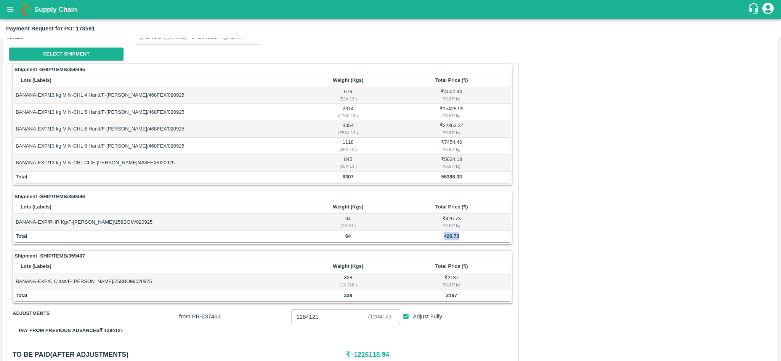
click at [450, 239] on b "426.73" at bounding box center [451, 237] width 15 height 6
copy b "426.73"
click at [451, 298] on b "2187" at bounding box center [451, 296] width 11 height 6
copy b "2187"
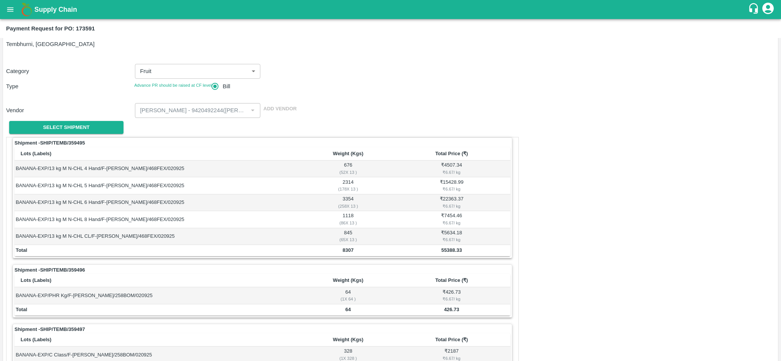
scroll to position [0, 0]
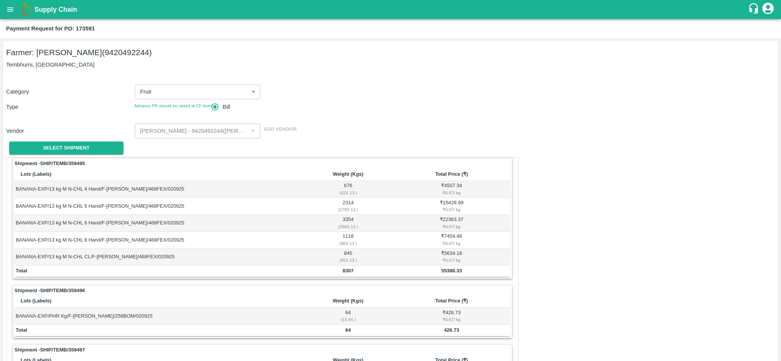
click at [292, 118] on div "Category Fruit 1 ​ Type Advance PR should be raised at CF level Bill Vendor ​ A…" at bounding box center [390, 116] width 768 height 83
click at [86, 29] on b "Payment Request for PO: 173591" at bounding box center [50, 29] width 89 height 6
copy b "173591"
click at [9, 11] on icon "open drawer" at bounding box center [10, 9] width 8 height 8
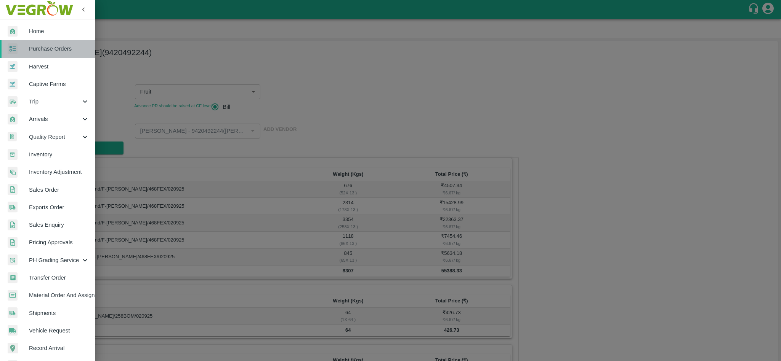
click at [40, 49] on span "Purchase Orders" at bounding box center [59, 49] width 60 height 8
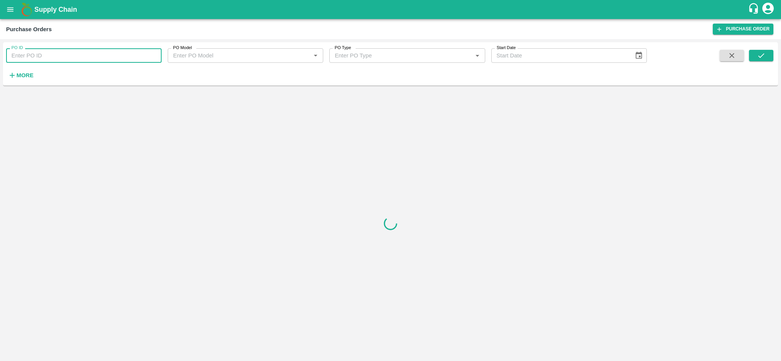
click at [46, 54] on input "PO ID" at bounding box center [83, 55] width 155 height 14
paste input "173595"
type input "173595"
click at [758, 53] on icon "submit" at bounding box center [761, 55] width 8 height 8
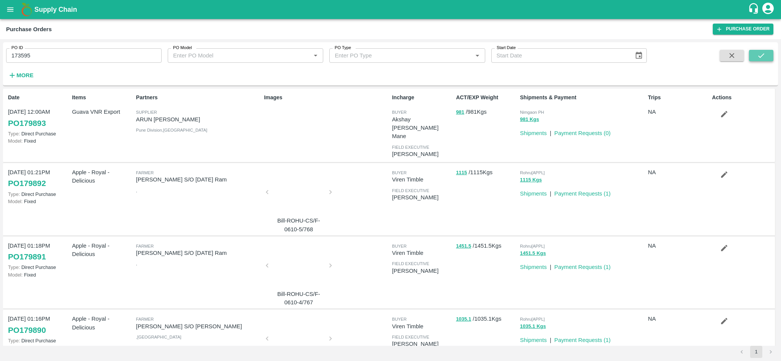
click at [765, 54] on icon "submit" at bounding box center [761, 55] width 8 height 8
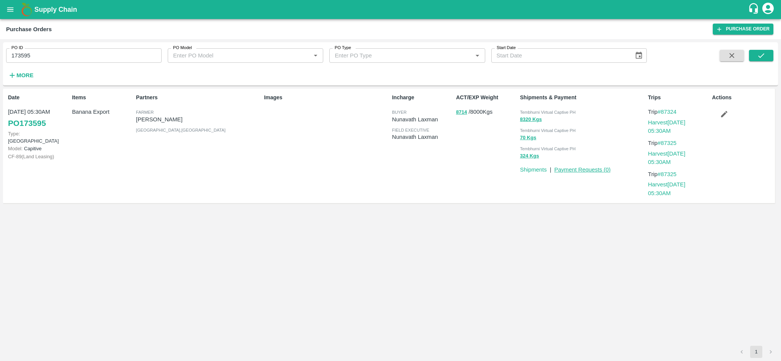
click at [574, 171] on link "Payment Requests ( 0 )" at bounding box center [582, 170] width 56 height 6
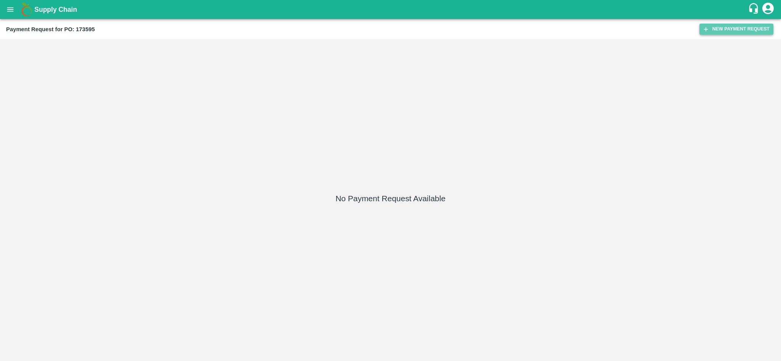
click at [747, 26] on button "New Payment Request" at bounding box center [736, 29] width 74 height 11
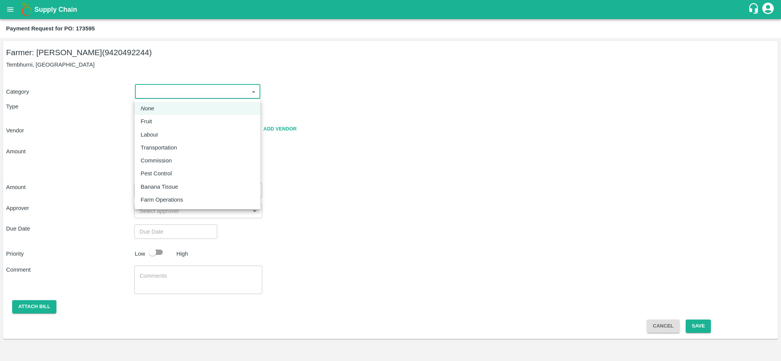
click at [161, 88] on body "Supply Chain Payment Request for PO: 173595 Farmer: [PERSON_NAME] (9420492244) …" at bounding box center [390, 180] width 781 height 361
click at [147, 118] on p "Fruit" at bounding box center [146, 121] width 11 height 8
type input "1"
radio input "true"
type input "[PERSON_NAME] - 9420492244([PERSON_NAME])"
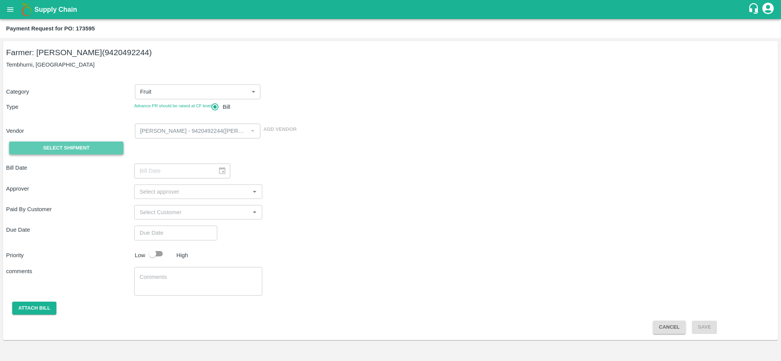
click at [70, 149] on span "Select Shipment" at bounding box center [66, 148] width 46 height 9
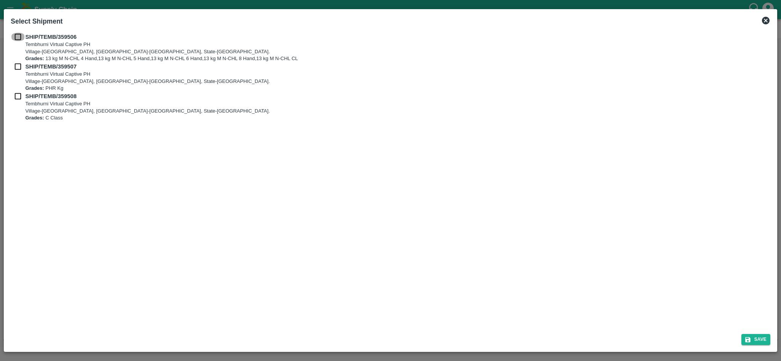
click at [16, 36] on input "checkbox" at bounding box center [18, 37] width 14 height 8
checkbox input "true"
click at [16, 69] on input "checkbox" at bounding box center [18, 66] width 14 height 8
checkbox input "true"
click at [15, 96] on input "checkbox" at bounding box center [18, 96] width 14 height 8
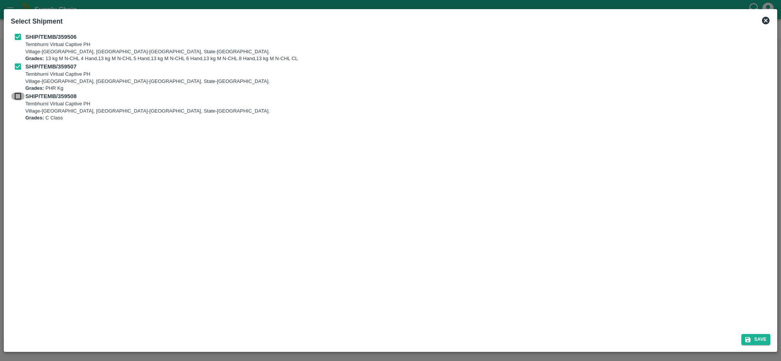
checkbox input "true"
click at [752, 336] on button "Save" at bounding box center [755, 339] width 29 height 11
type input "[DATE]"
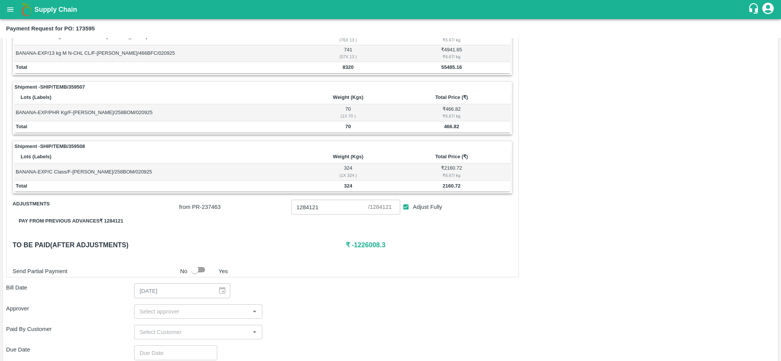
scroll to position [149, 0]
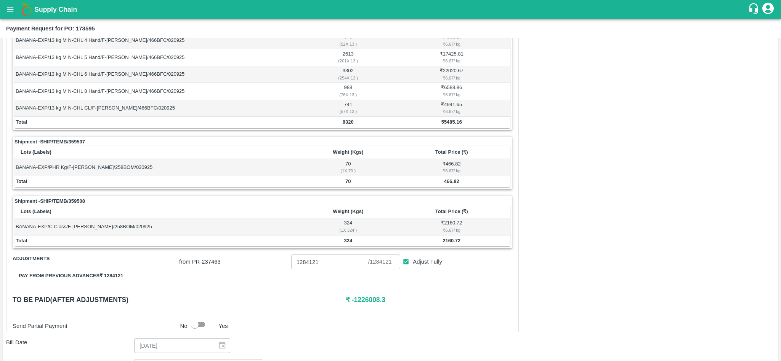
click at [448, 124] on b "55485.16" at bounding box center [451, 122] width 21 height 6
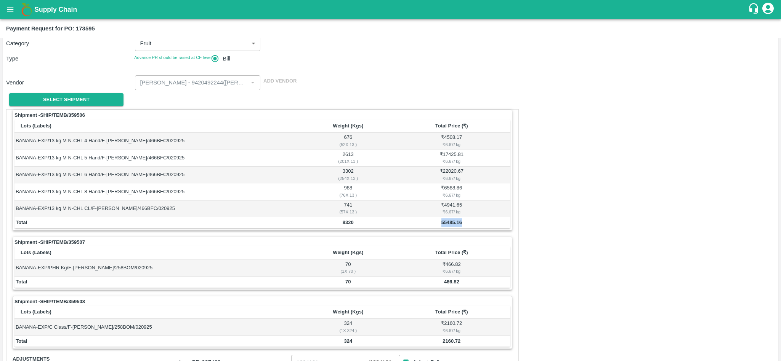
scroll to position [46, 0]
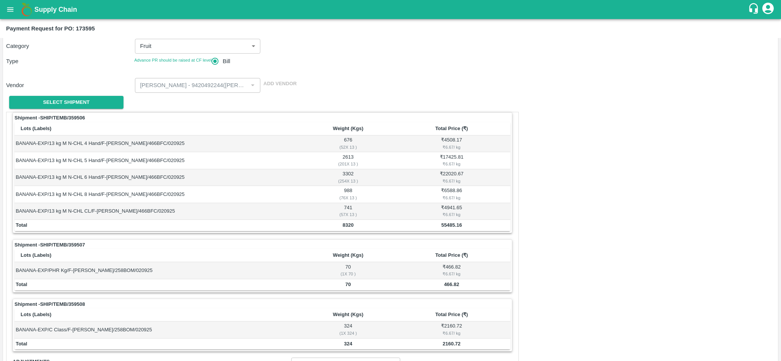
click at [94, 27] on b "Payment Request for PO: 173595" at bounding box center [50, 29] width 89 height 6
click at [88, 27] on b "Payment Request for PO: 173595" at bounding box center [50, 29] width 89 height 6
copy b "173595"
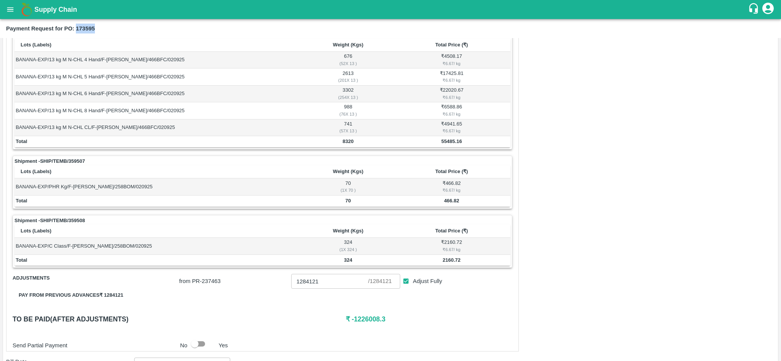
scroll to position [133, 0]
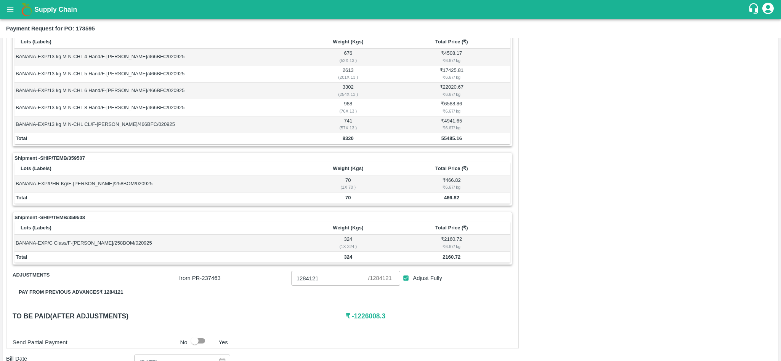
click at [349, 141] on b "8320" at bounding box center [347, 139] width 11 height 6
copy b "8320"
click at [445, 141] on b "55485.16" at bounding box center [451, 139] width 21 height 6
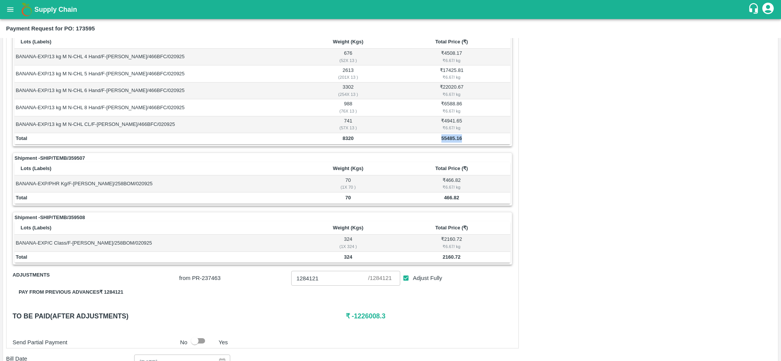
copy b "55485.16"
click at [448, 201] on b "466.82" at bounding box center [451, 198] width 15 height 6
copy b "466.82"
click at [449, 256] on td "2160.72" at bounding box center [451, 257] width 117 height 11
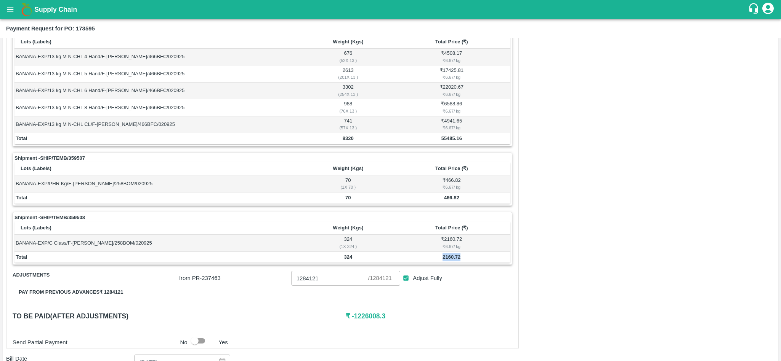
click at [449, 256] on td "2160.72" at bounding box center [451, 257] width 117 height 11
copy b "2160.72"
click at [315, 191] on div "( 1 X 70 )" at bounding box center [347, 187] width 87 height 7
